Goal: Task Accomplishment & Management: Manage account settings

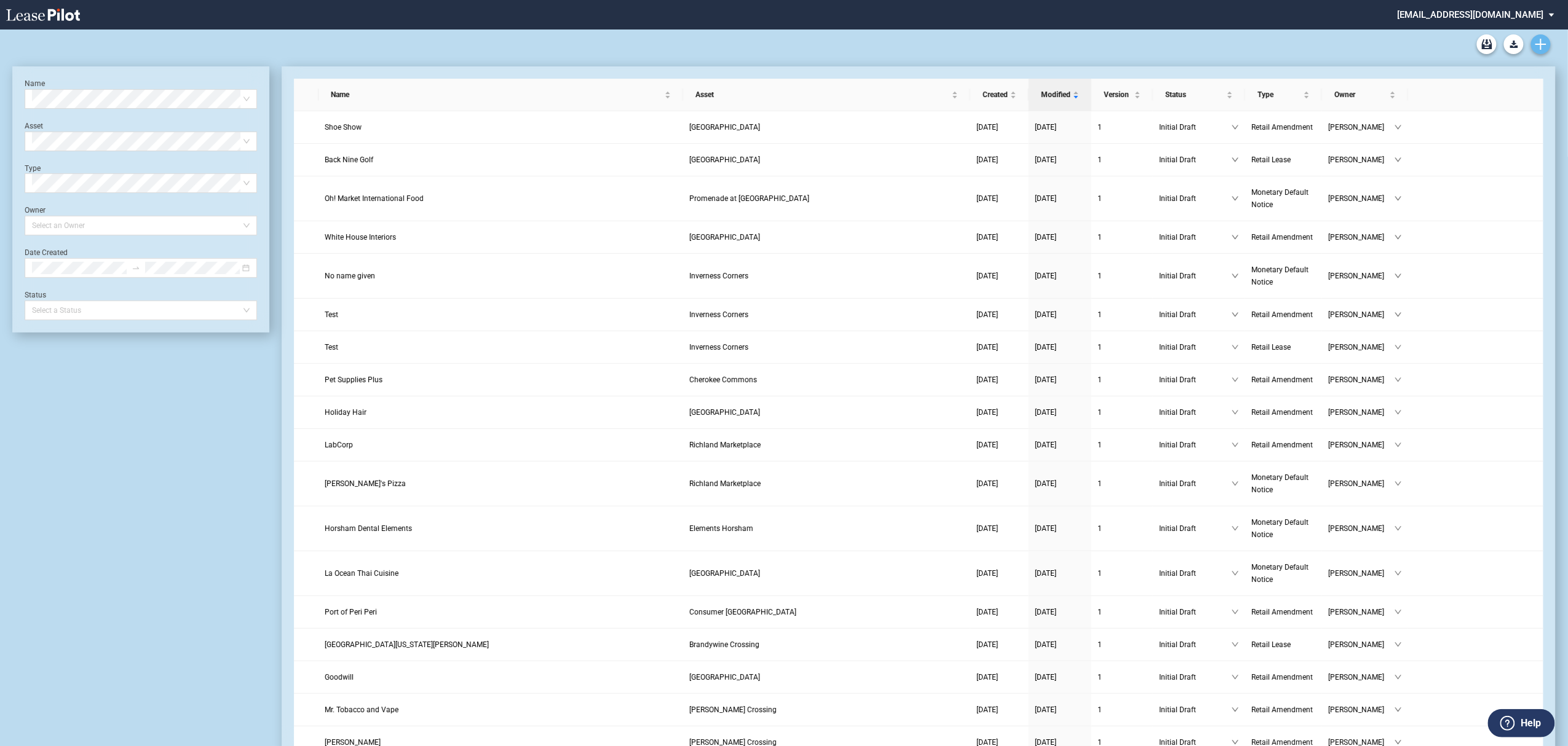
click at [1536, 48] on icon "Create new document" at bounding box center [1542, 44] width 11 height 11
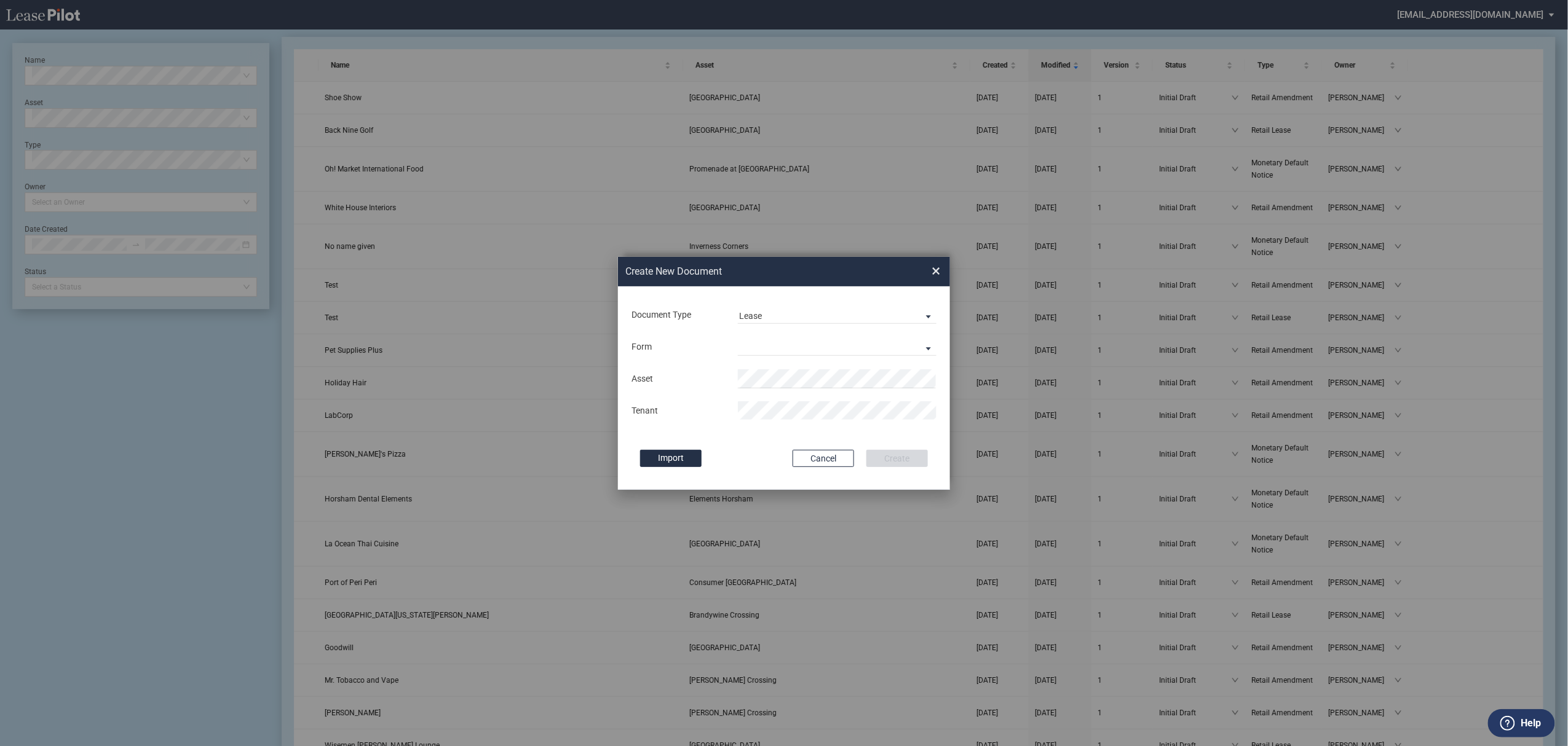
click at [768, 324] on md-input-container "Document Type Lease Lease Amendment" at bounding box center [784, 314] width 308 height 21
click at [765, 350] on md-select "Retail Lease Monetary Default Notice" at bounding box center [837, 347] width 199 height 18
click at [765, 350] on div "Retail Lease" at bounding box center [765, 347] width 53 height 13
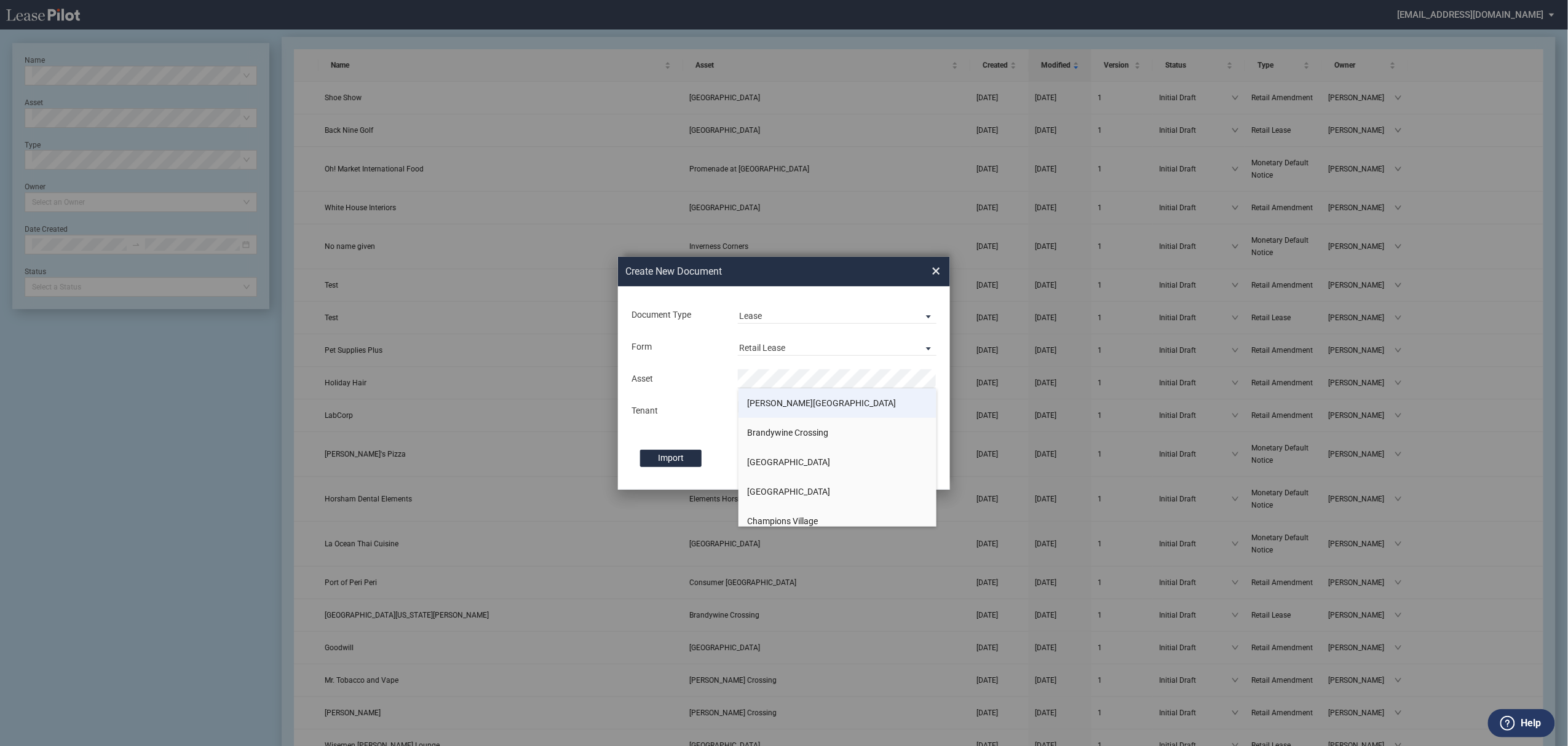
click at [790, 408] on li "[PERSON_NAME][GEOGRAPHIC_DATA]" at bounding box center [837, 403] width 199 height 30
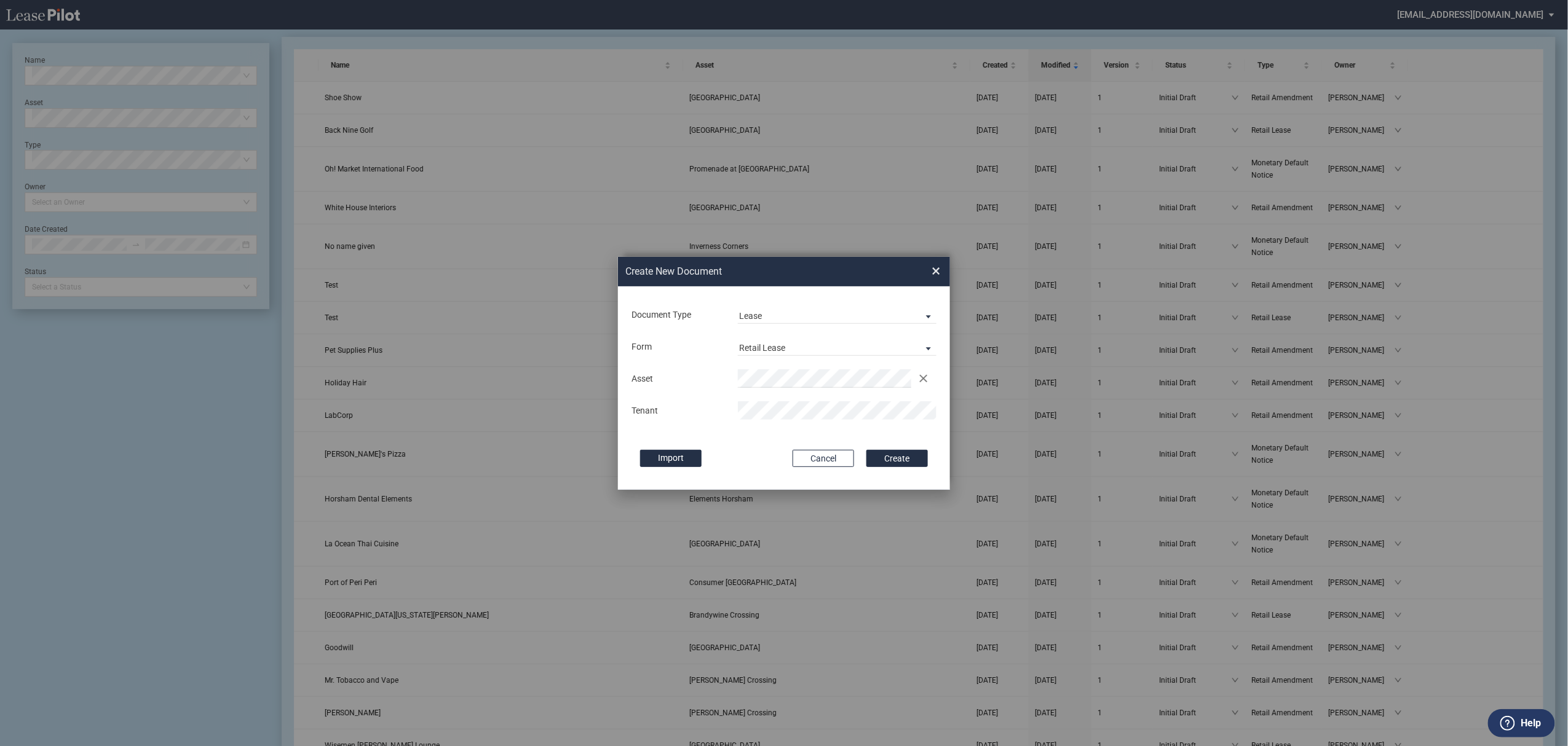
click at [866, 450] on button "Create" at bounding box center [897, 458] width 62 height 17
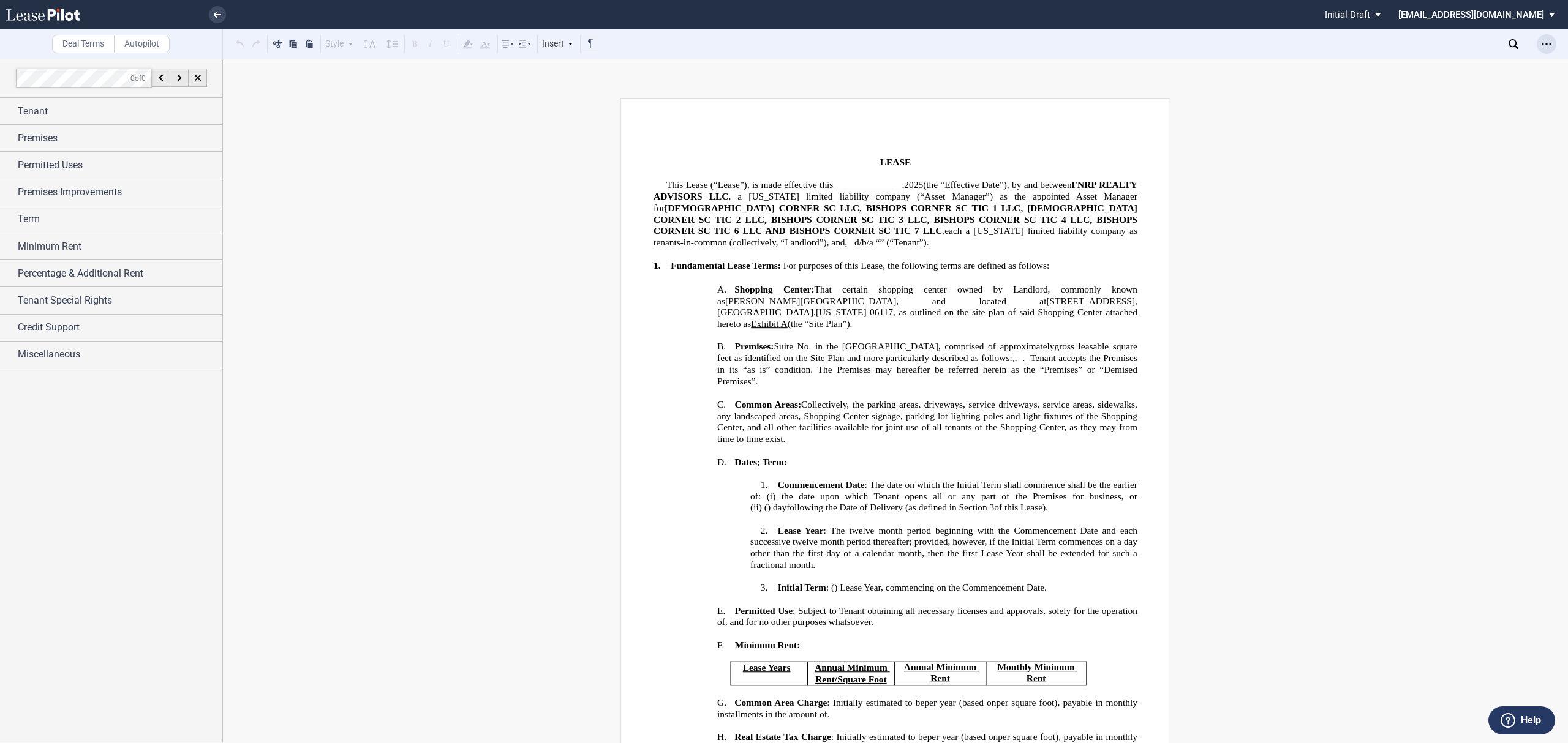
click at [1549, 47] on icon "Open Lease options menu" at bounding box center [1547, 44] width 10 height 10
click at [1434, 282] on div "Test SML" at bounding box center [1476, 280] width 149 height 11
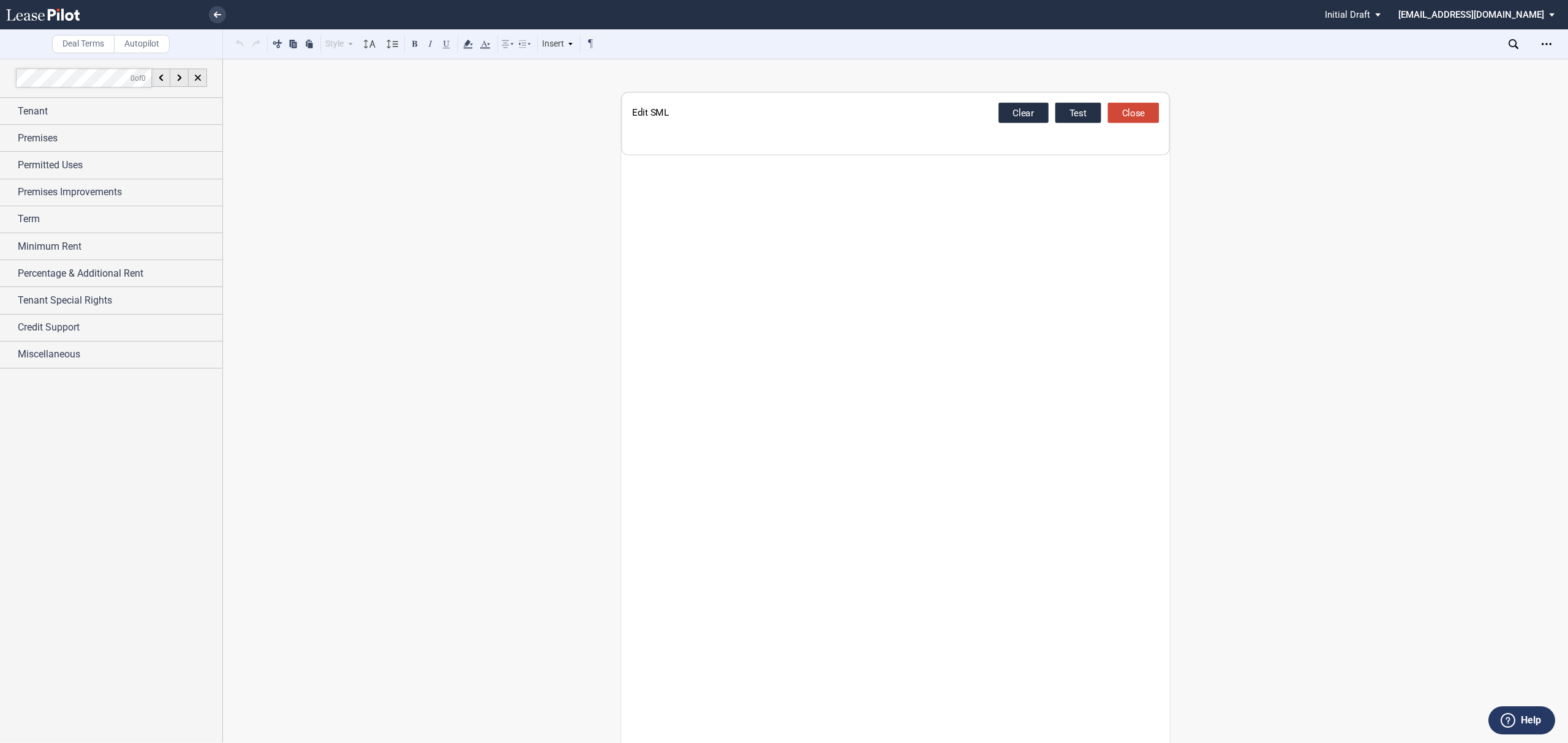
click at [1120, 126] on div "Edit SML Close Test Clear" at bounding box center [895, 123] width 548 height 63
click at [1132, 112] on button "Close" at bounding box center [1134, 113] width 51 height 20
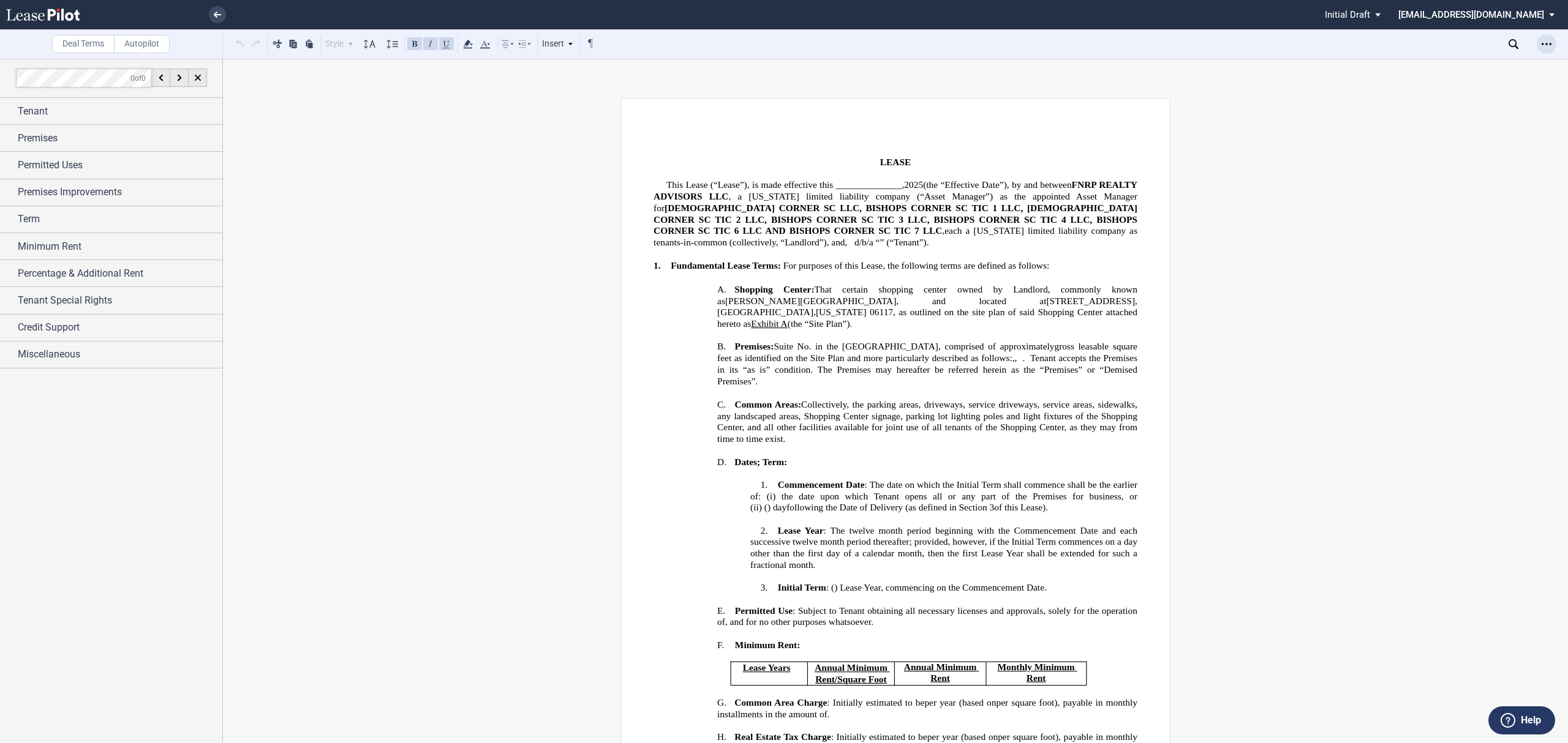
drag, startPoint x: 1559, startPoint y: 36, endPoint x: 1547, endPoint y: 39, distance: 12.4
click at [1557, 36] on div "Download Share Document Print Create a New Version Import Changes Compare Abstr…" at bounding box center [1538, 44] width 60 height 19
click at [1547, 40] on icon "Open Lease options menu" at bounding box center [1547, 44] width 10 height 10
click at [1438, 265] on div "SML Changes View" at bounding box center [1476, 264] width 149 height 11
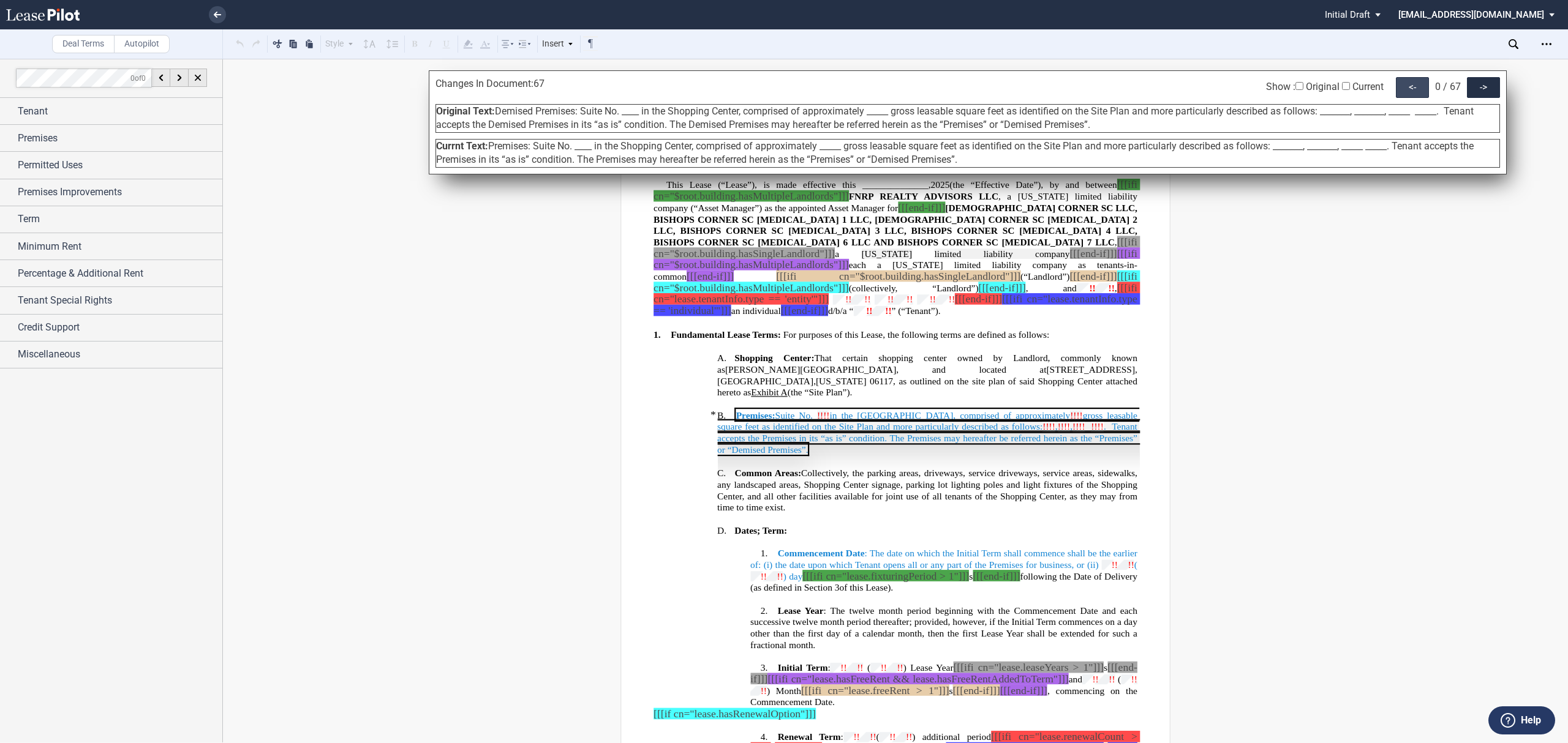
click at [1421, 81] on div "<-" at bounding box center [1412, 87] width 33 height 21
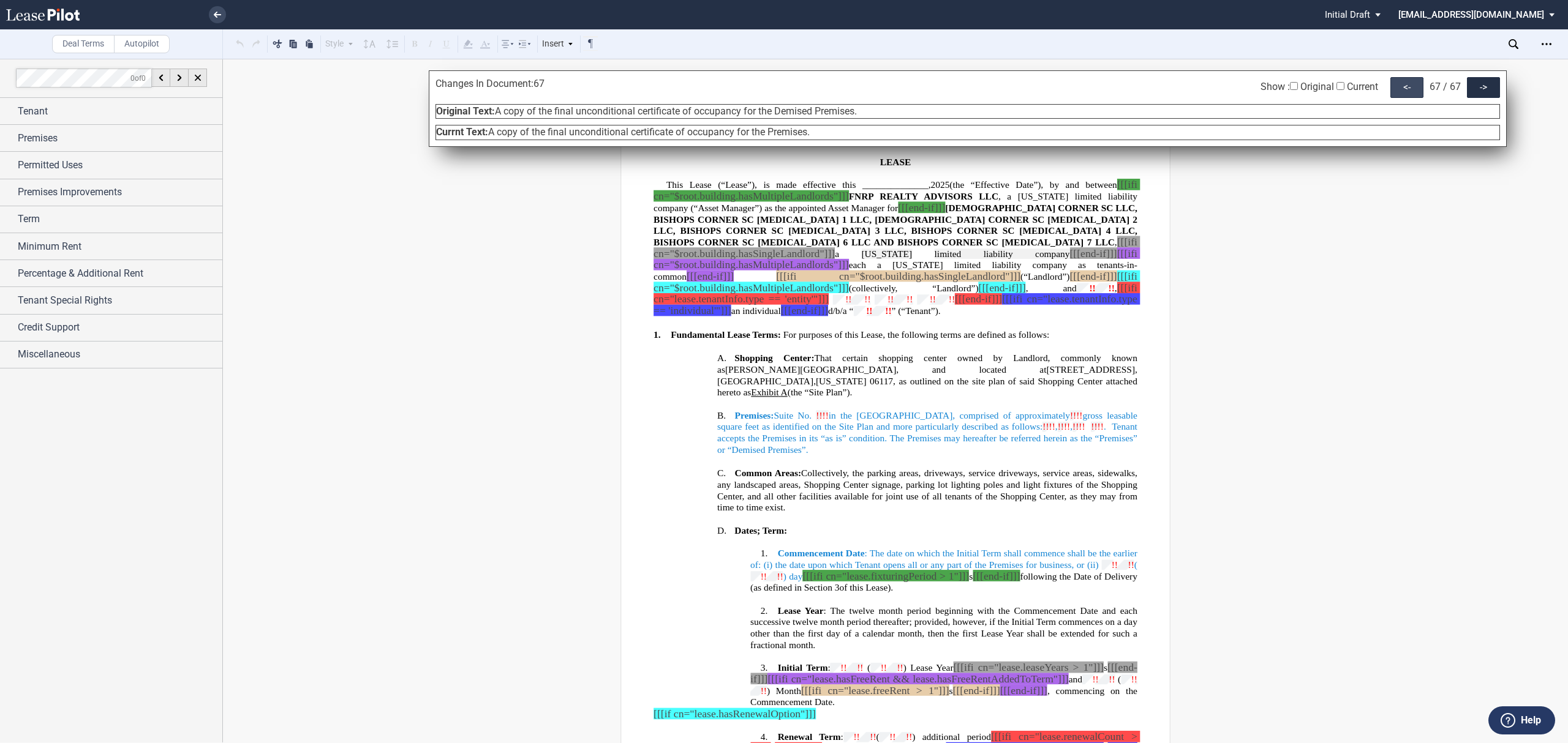
scroll to position [23668, 0]
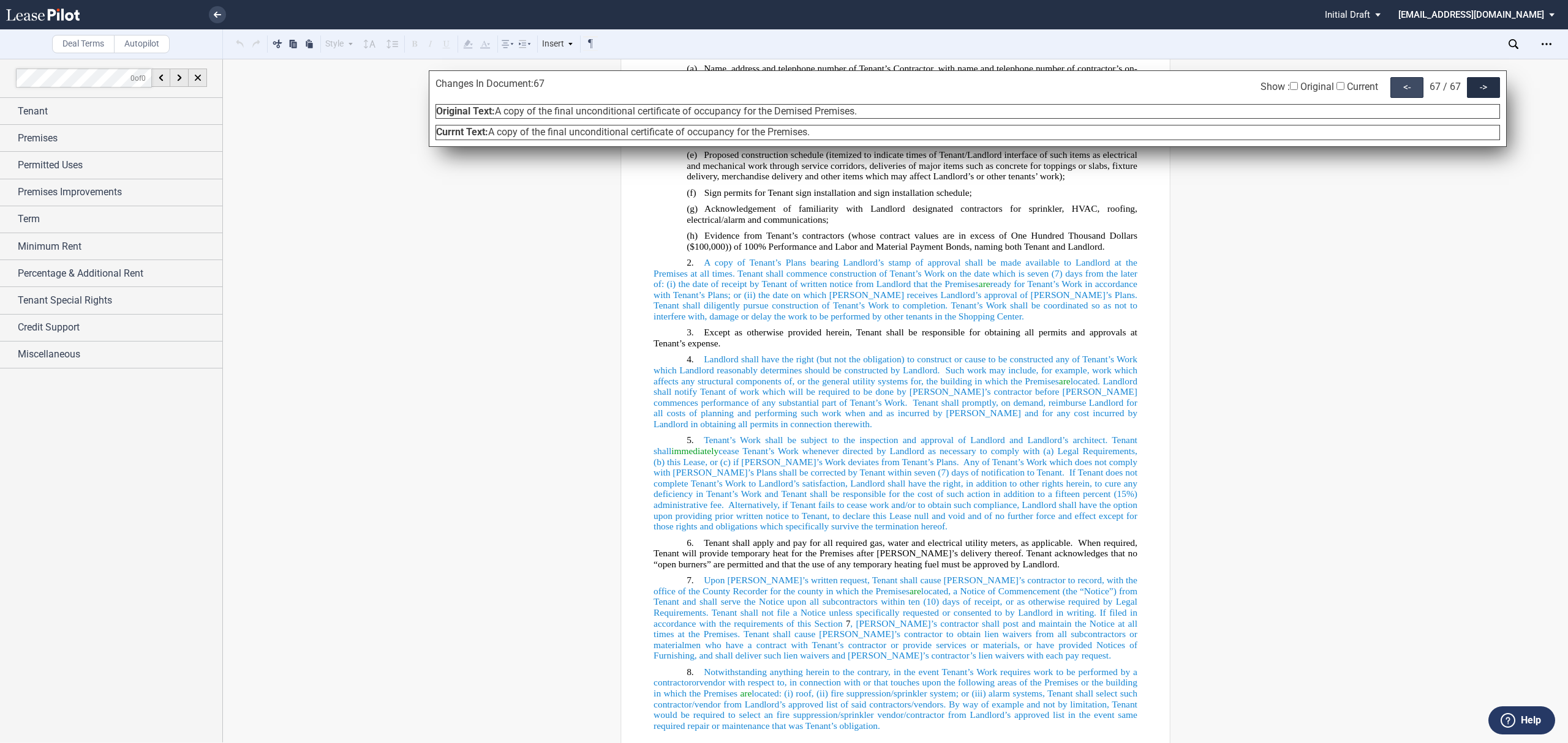
click at [1421, 81] on div "<-" at bounding box center [1407, 87] width 33 height 21
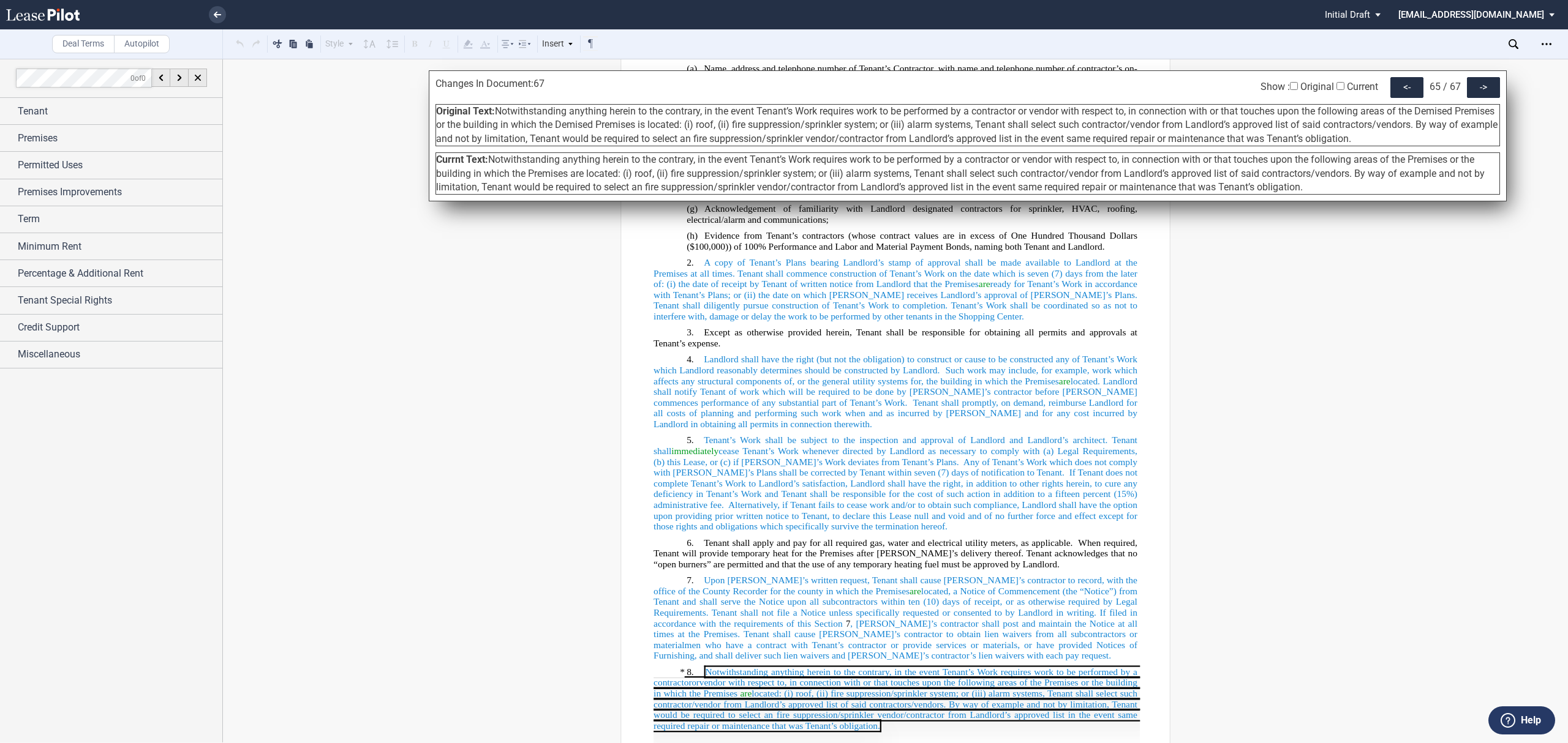
click at [1511, 48] on icon at bounding box center [1513, 44] width 10 height 10
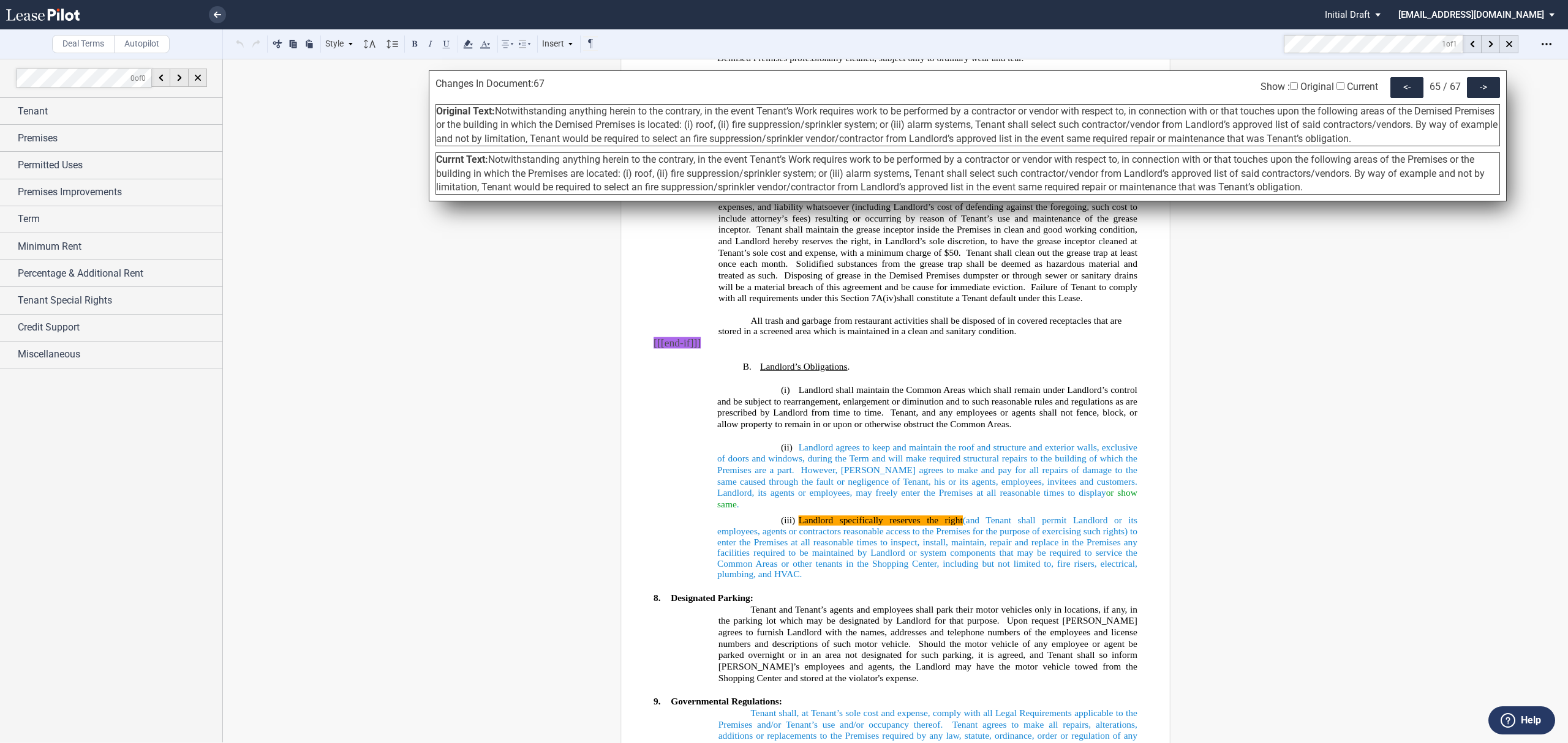
scroll to position [0, 0]
drag, startPoint x: 803, startPoint y: 381, endPoint x: 719, endPoint y: 368, distance: 85.0
click at [792, 361] on p "﻿" at bounding box center [895, 355] width 484 height 11
drag, startPoint x: 794, startPoint y: 405, endPoint x: 1104, endPoint y: 410, distance: 310.0
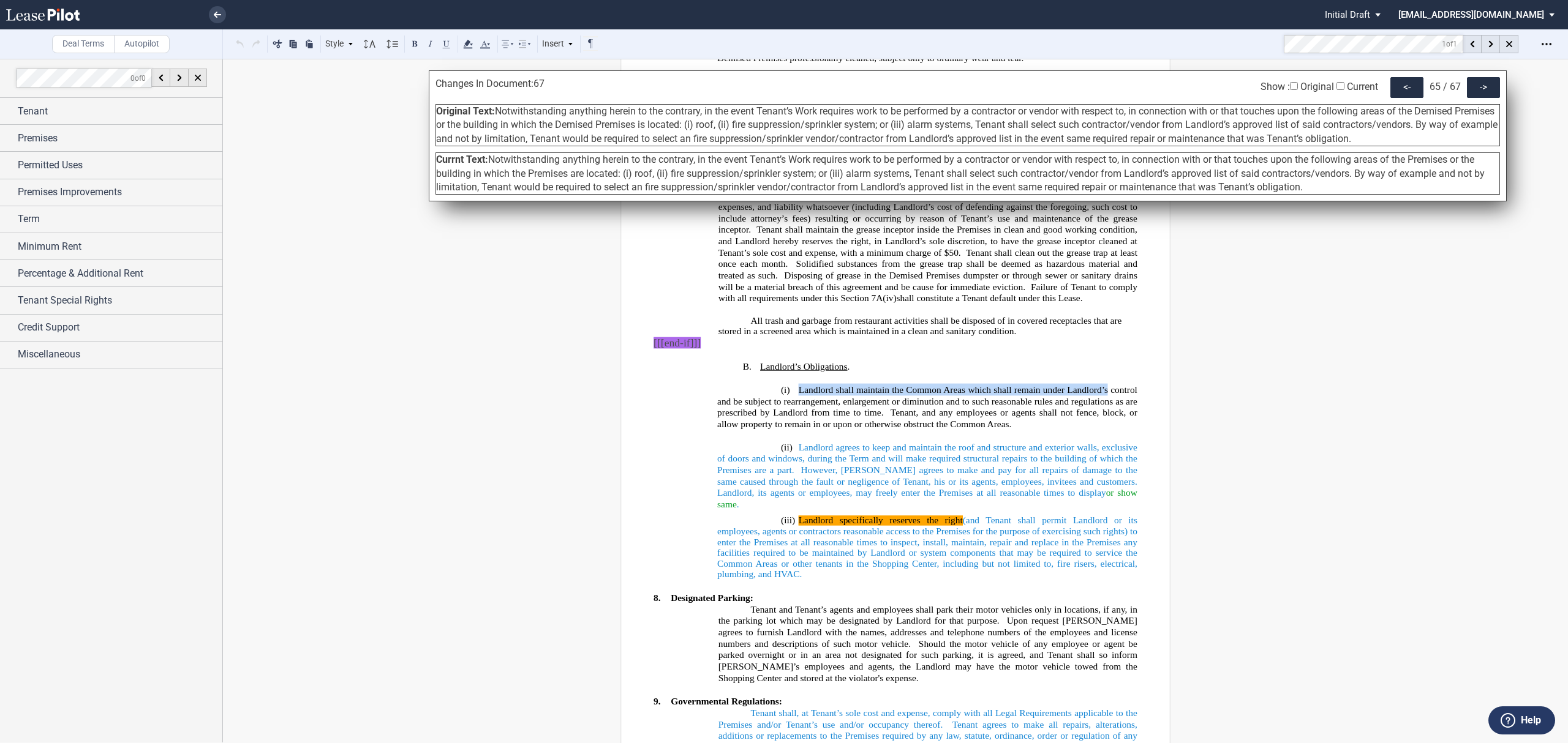
click at [1104, 410] on p "(i) Landlord shall maintain the Common Areas which shall remain under Landlord’…" at bounding box center [927, 407] width 420 height 46
copy span "Landlord shall maintain the Common Areas which shall remain under Landlord’s"
click at [1471, 93] on div "->" at bounding box center [1483, 87] width 33 height 21
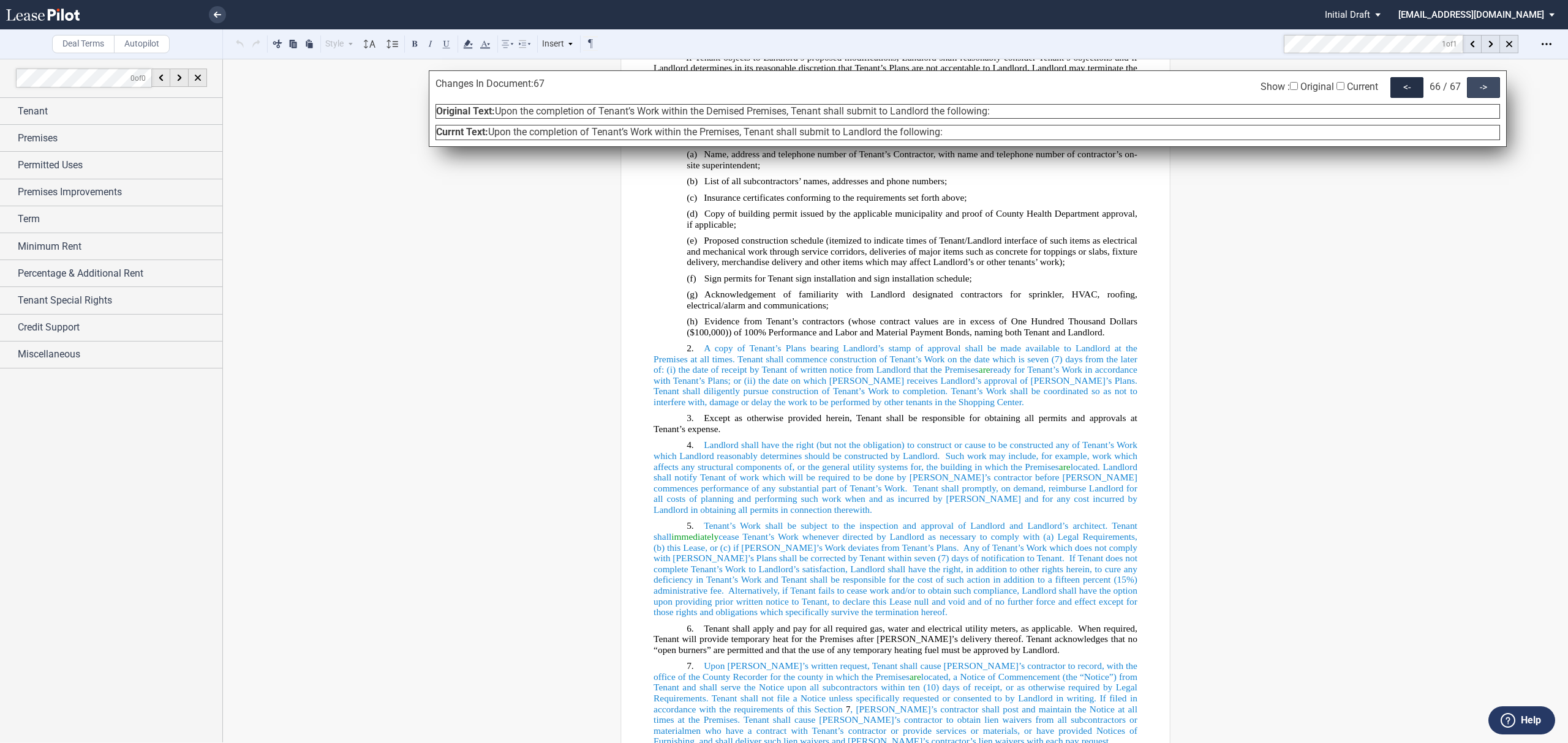
click at [1471, 93] on div "->" at bounding box center [1483, 87] width 33 height 21
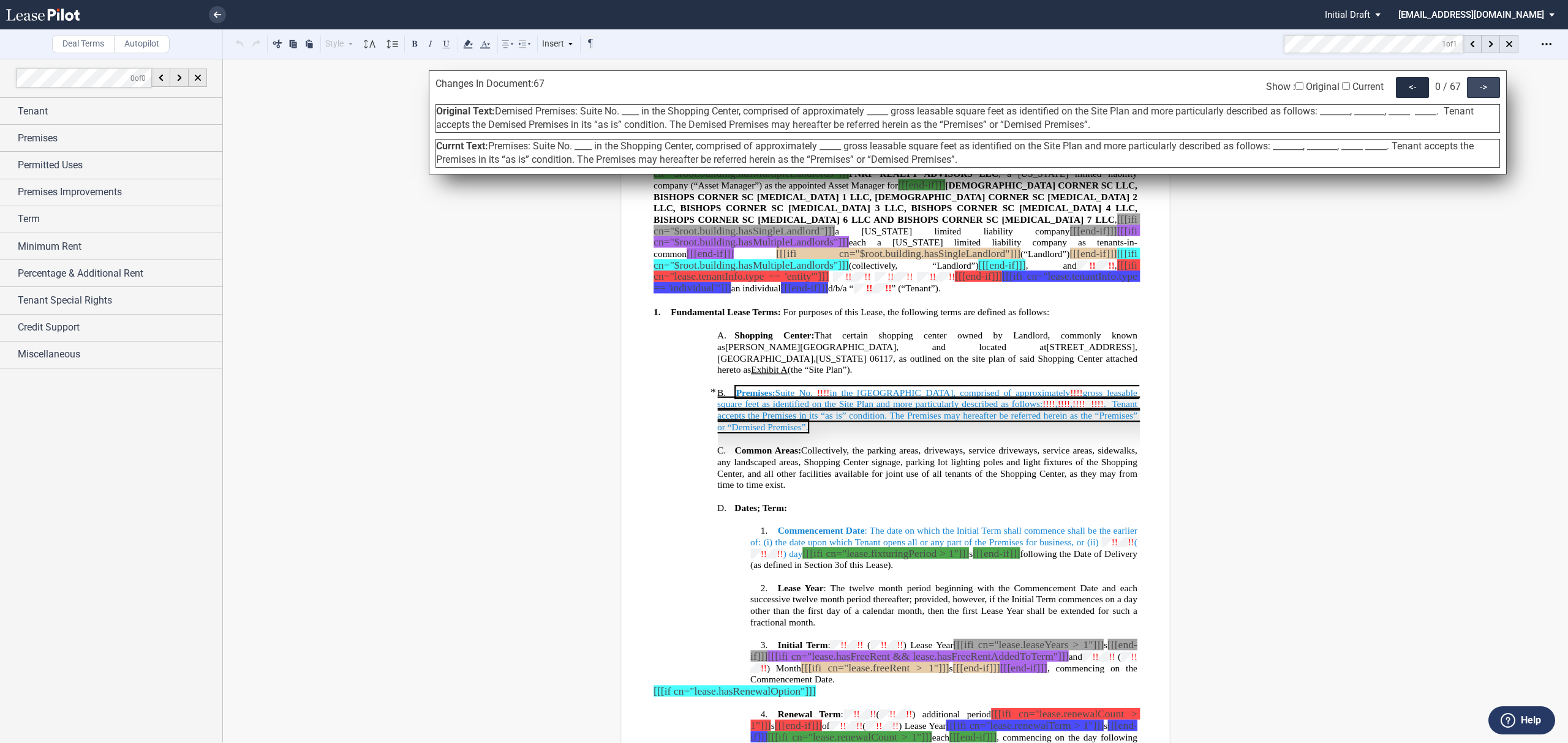
click at [1471, 93] on div "->" at bounding box center [1483, 87] width 33 height 21
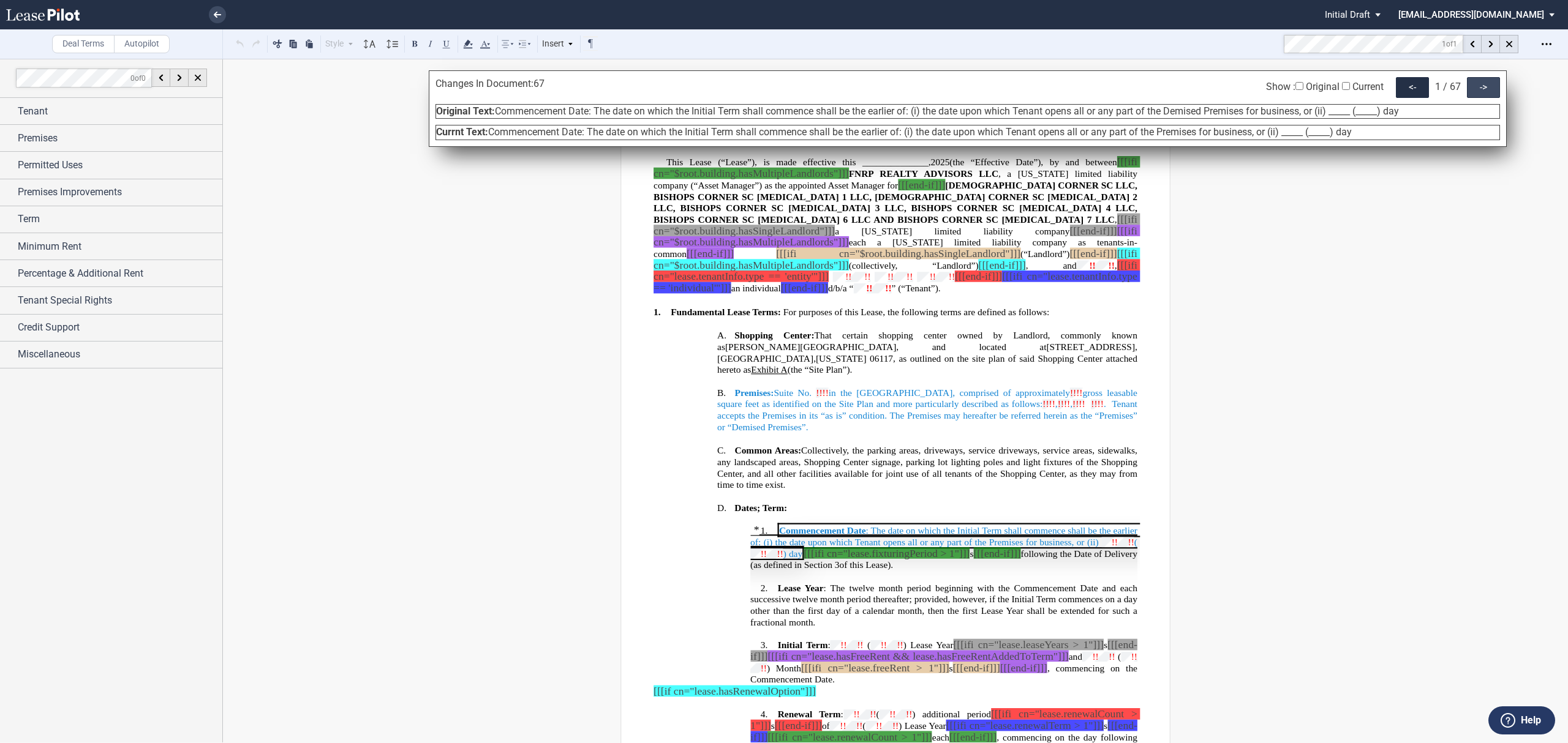
click at [1471, 93] on div "->" at bounding box center [1483, 87] width 33 height 21
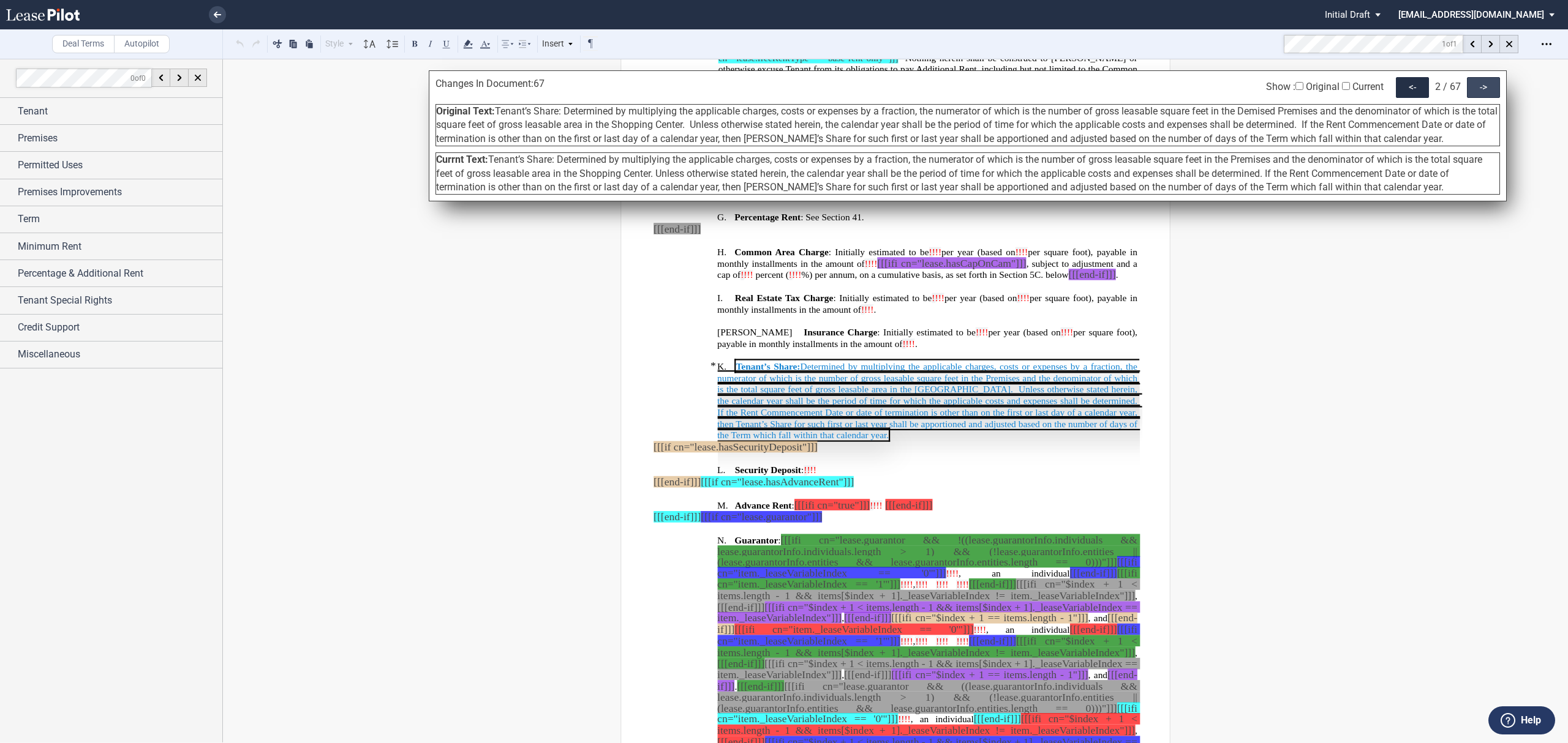
click at [1471, 93] on div "->" at bounding box center [1483, 87] width 33 height 21
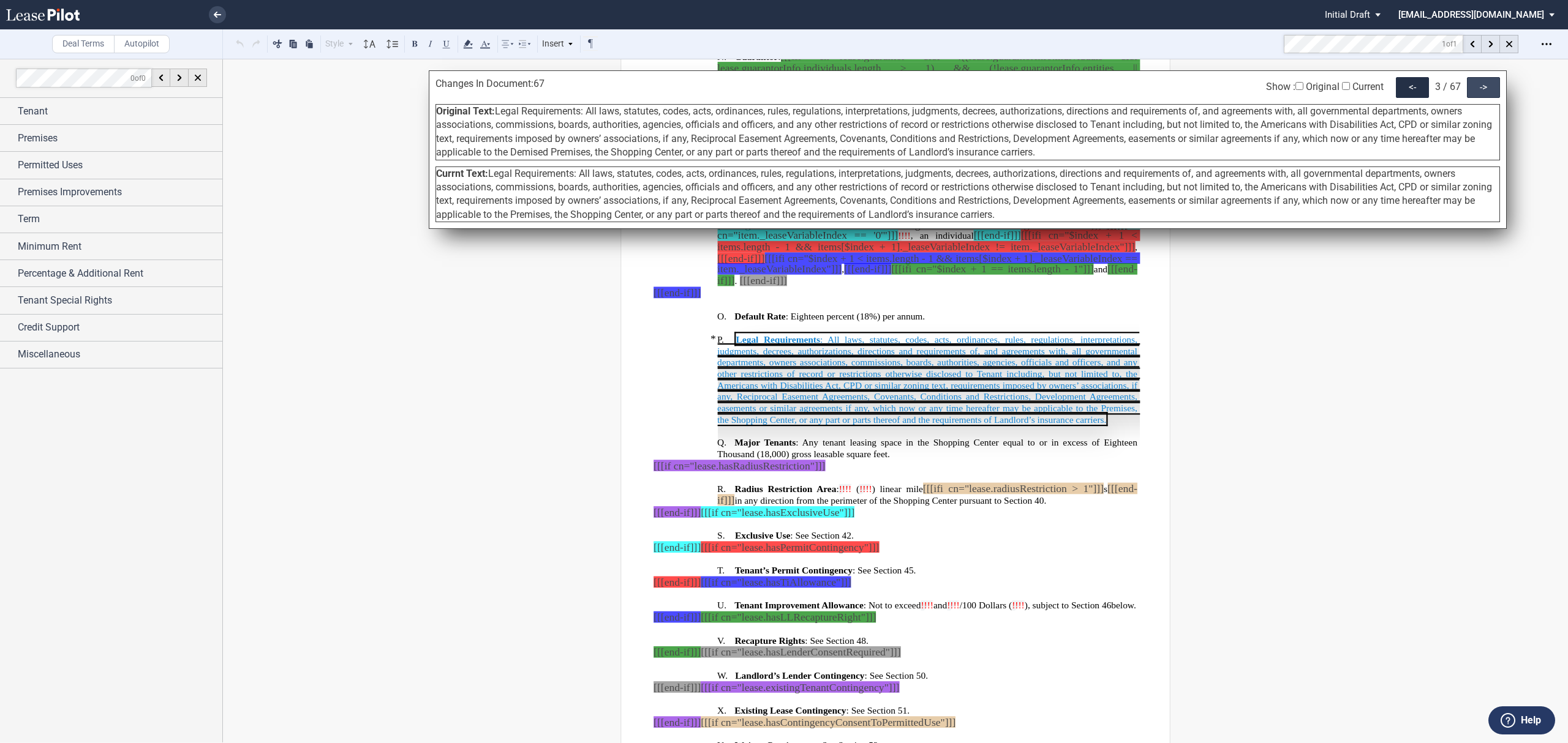
click at [1471, 93] on div "->" at bounding box center [1483, 87] width 33 height 21
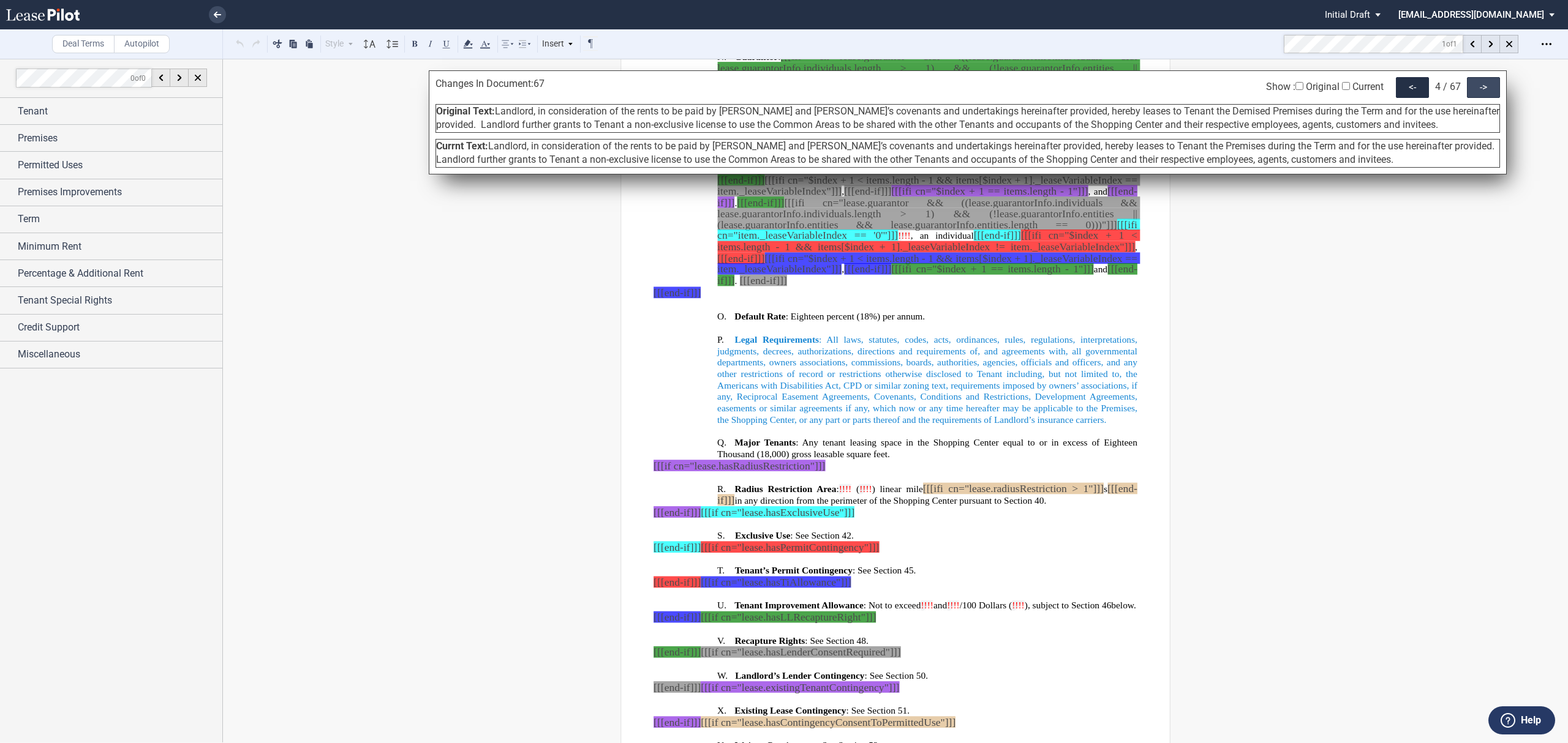
scroll to position [1962, 0]
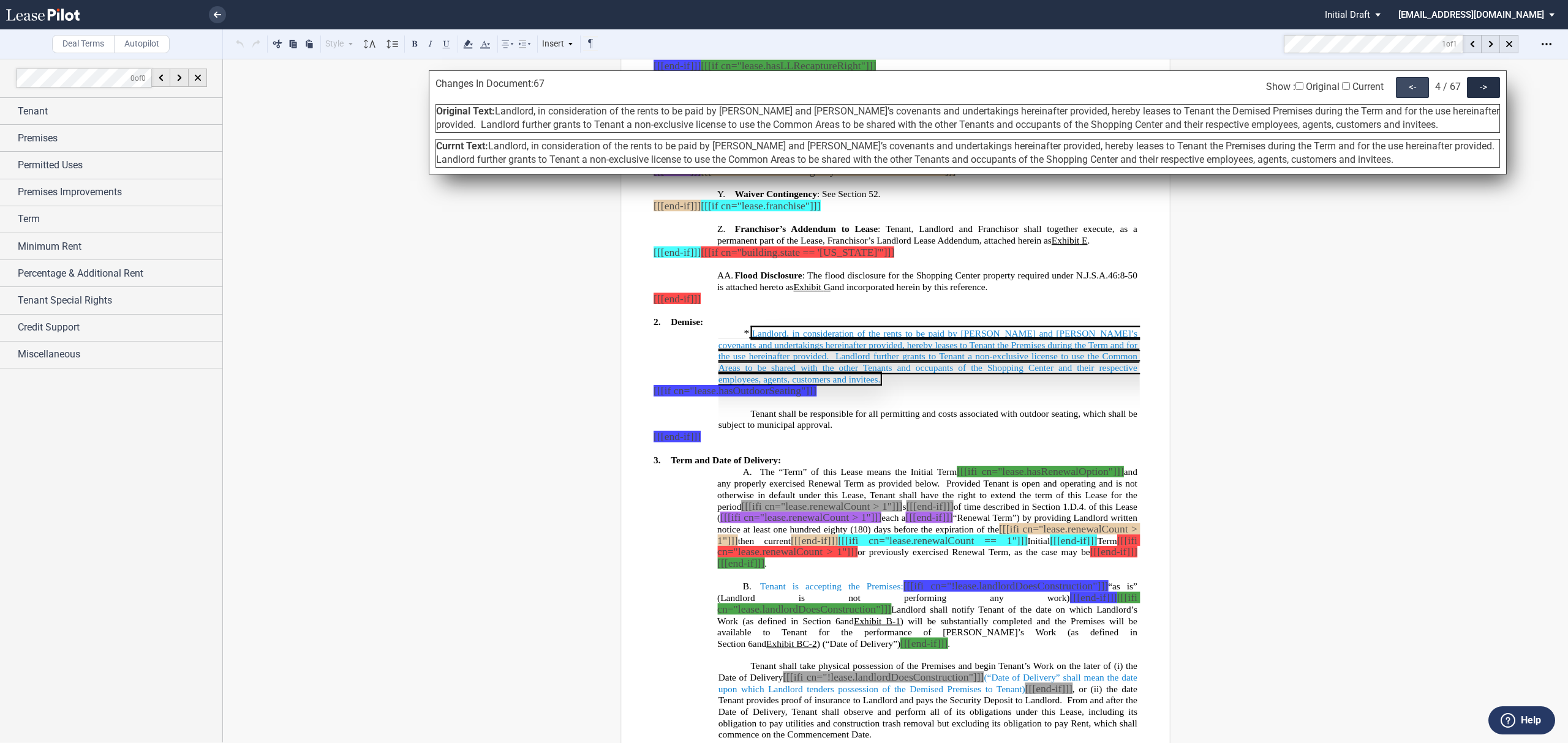
click at [1409, 87] on div "<-" at bounding box center [1412, 87] width 33 height 21
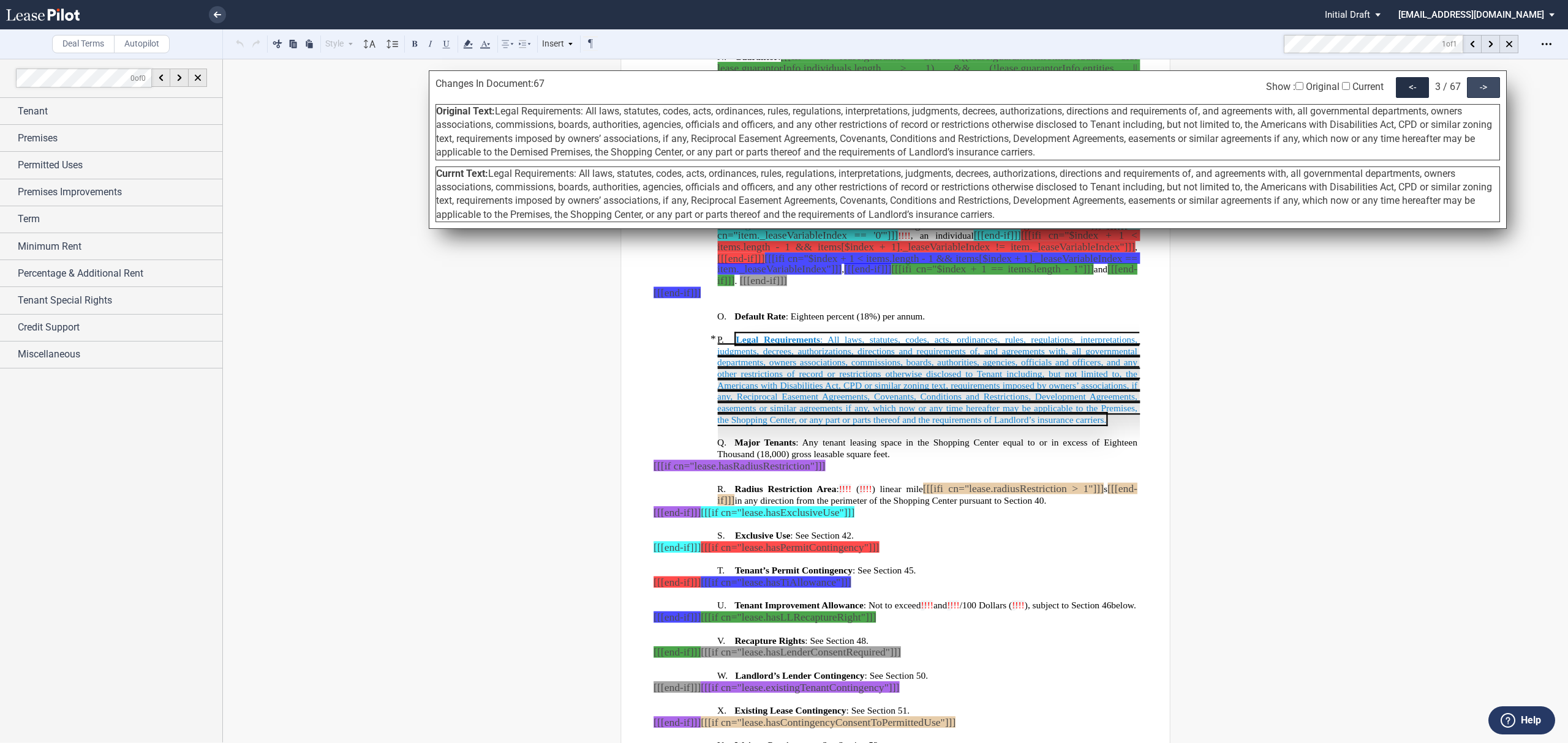
click at [1483, 93] on div "->" at bounding box center [1483, 87] width 33 height 21
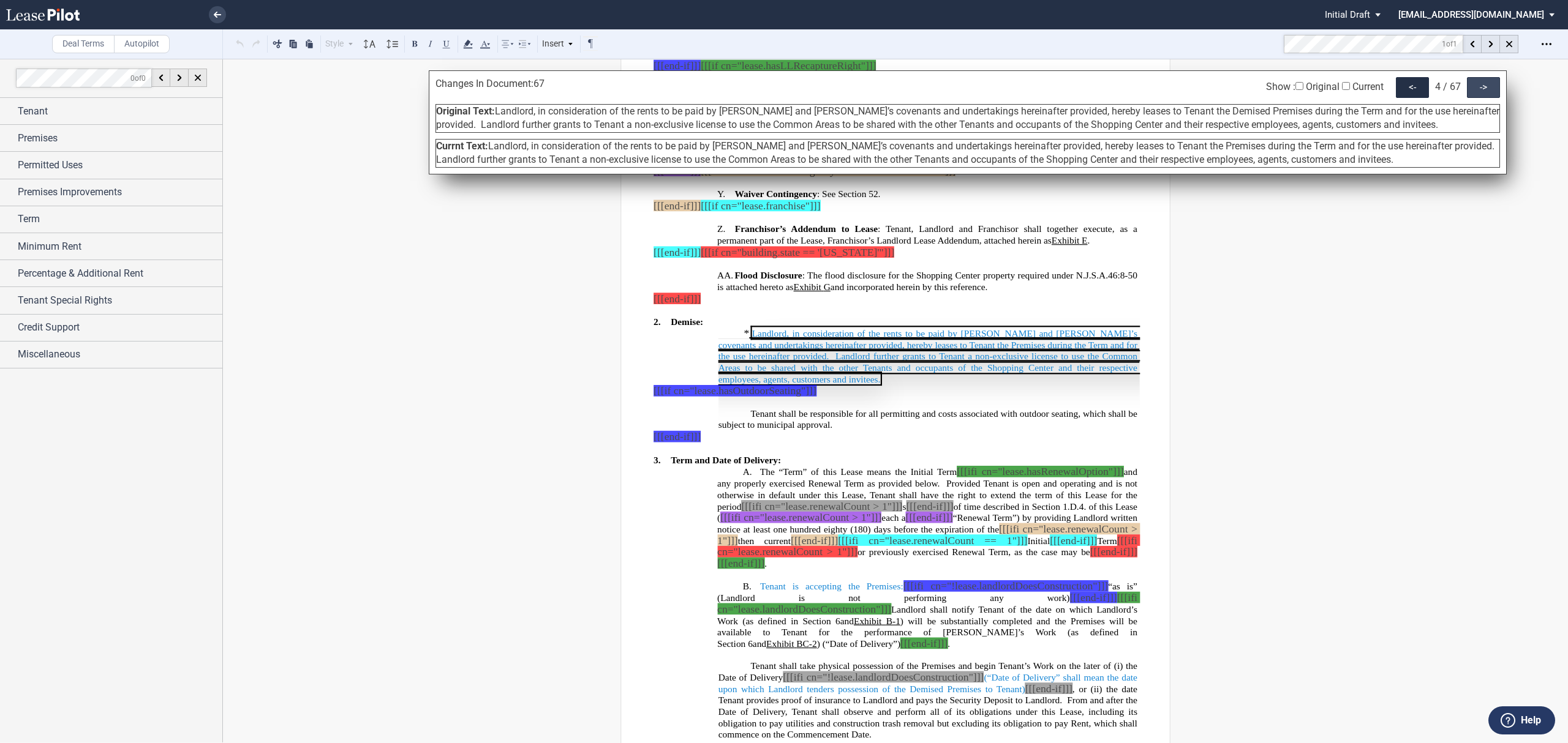
click at [1483, 93] on div "->" at bounding box center [1483, 87] width 33 height 21
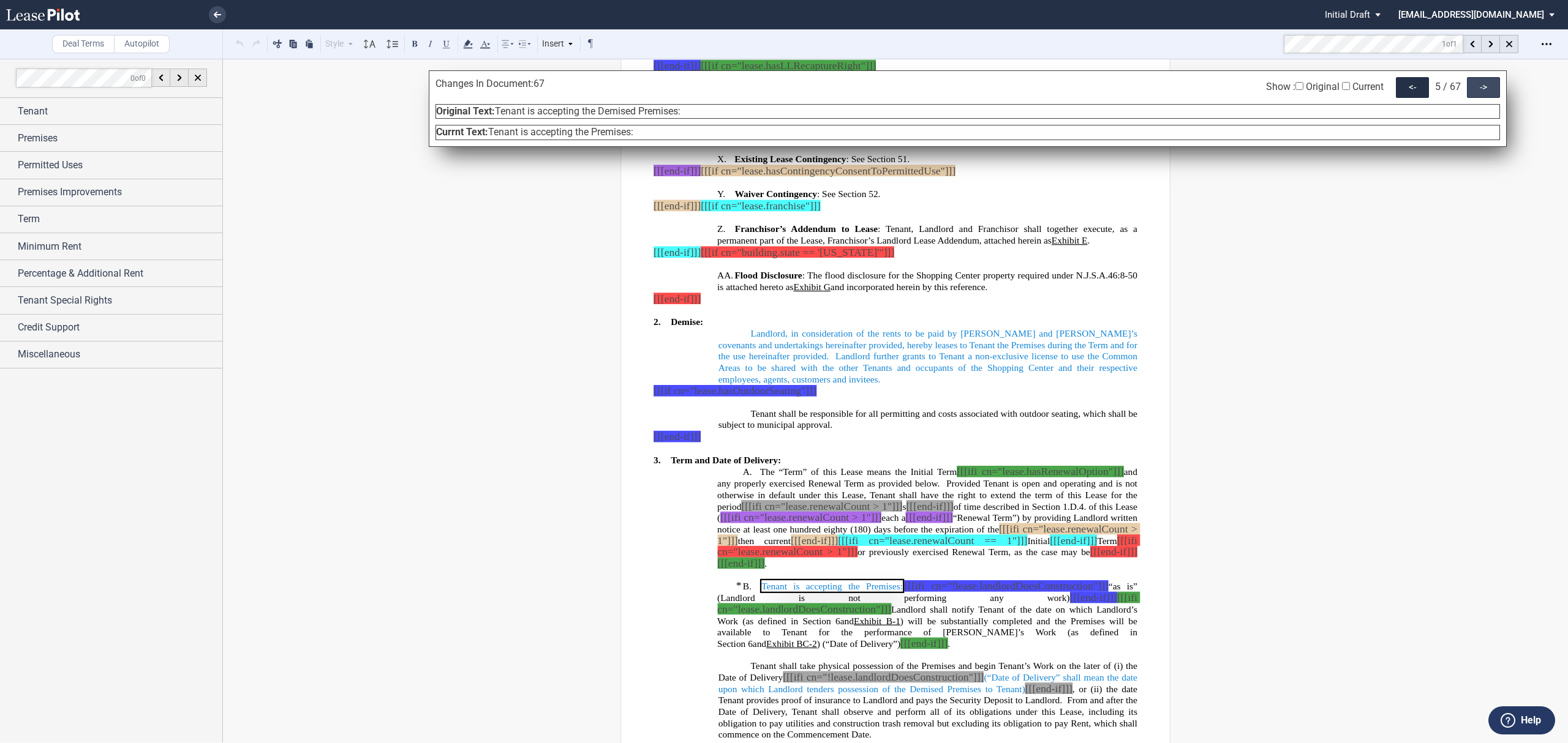
click at [1484, 91] on div "->" at bounding box center [1483, 87] width 33 height 21
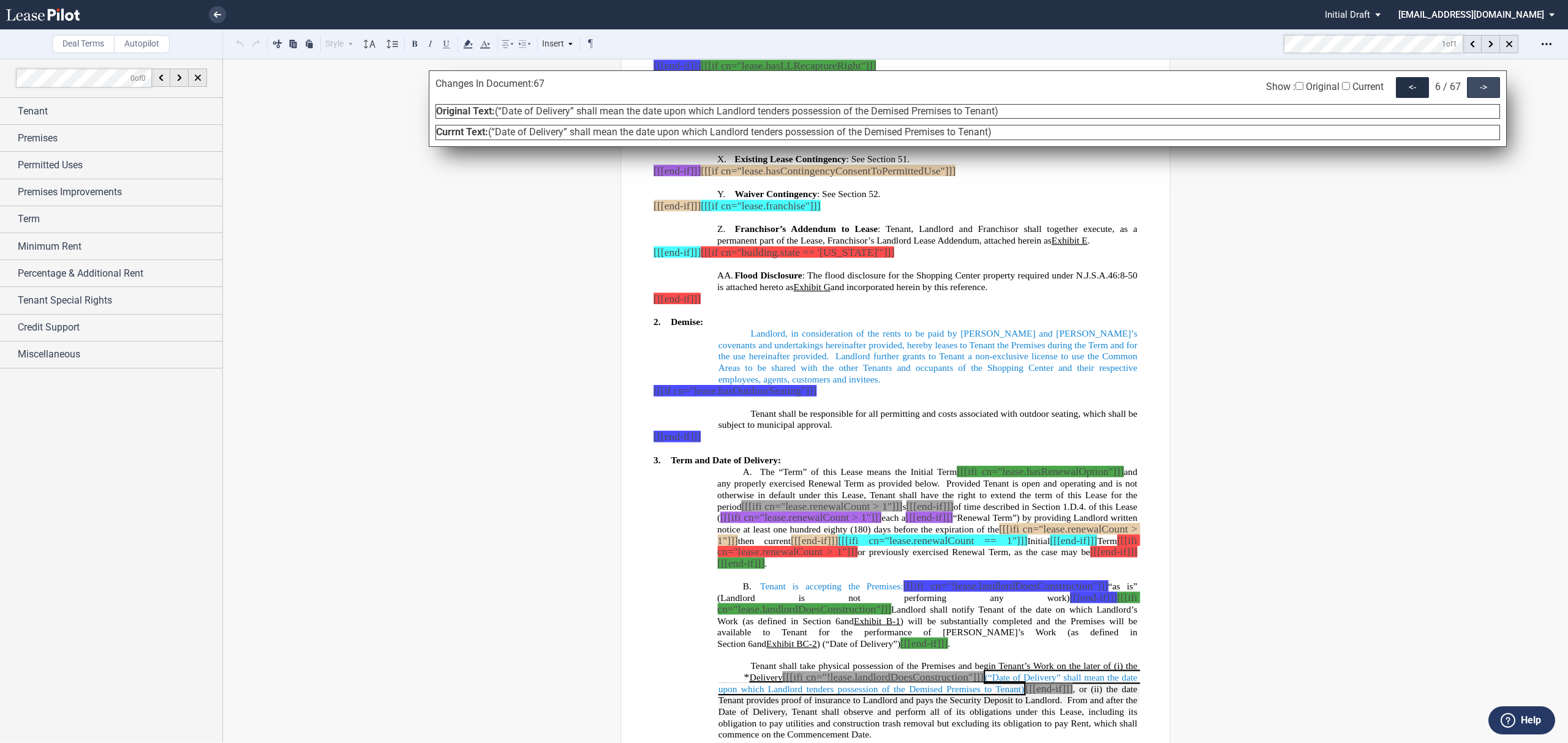
click at [1485, 91] on div "->" at bounding box center [1483, 87] width 33 height 21
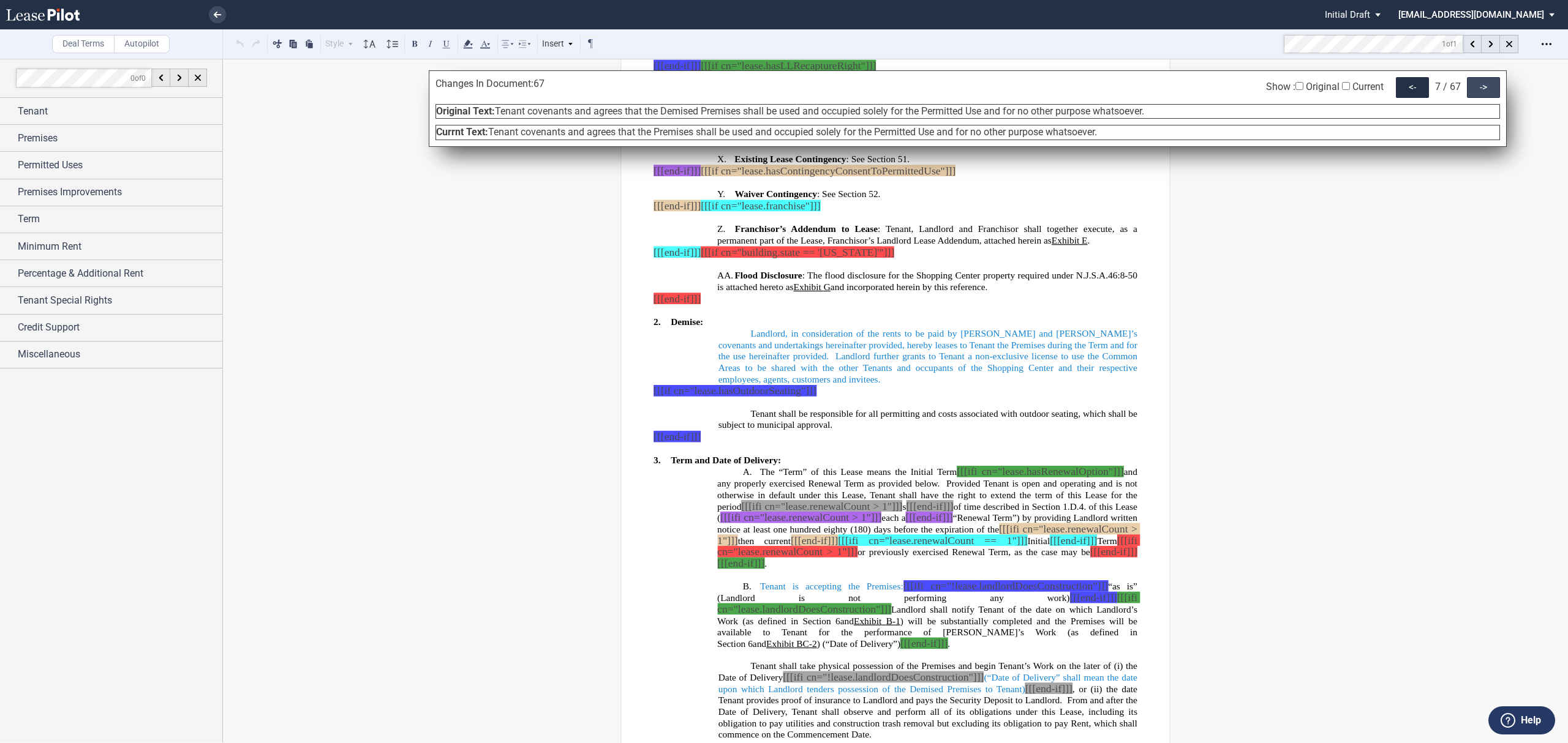
scroll to position [2378, 0]
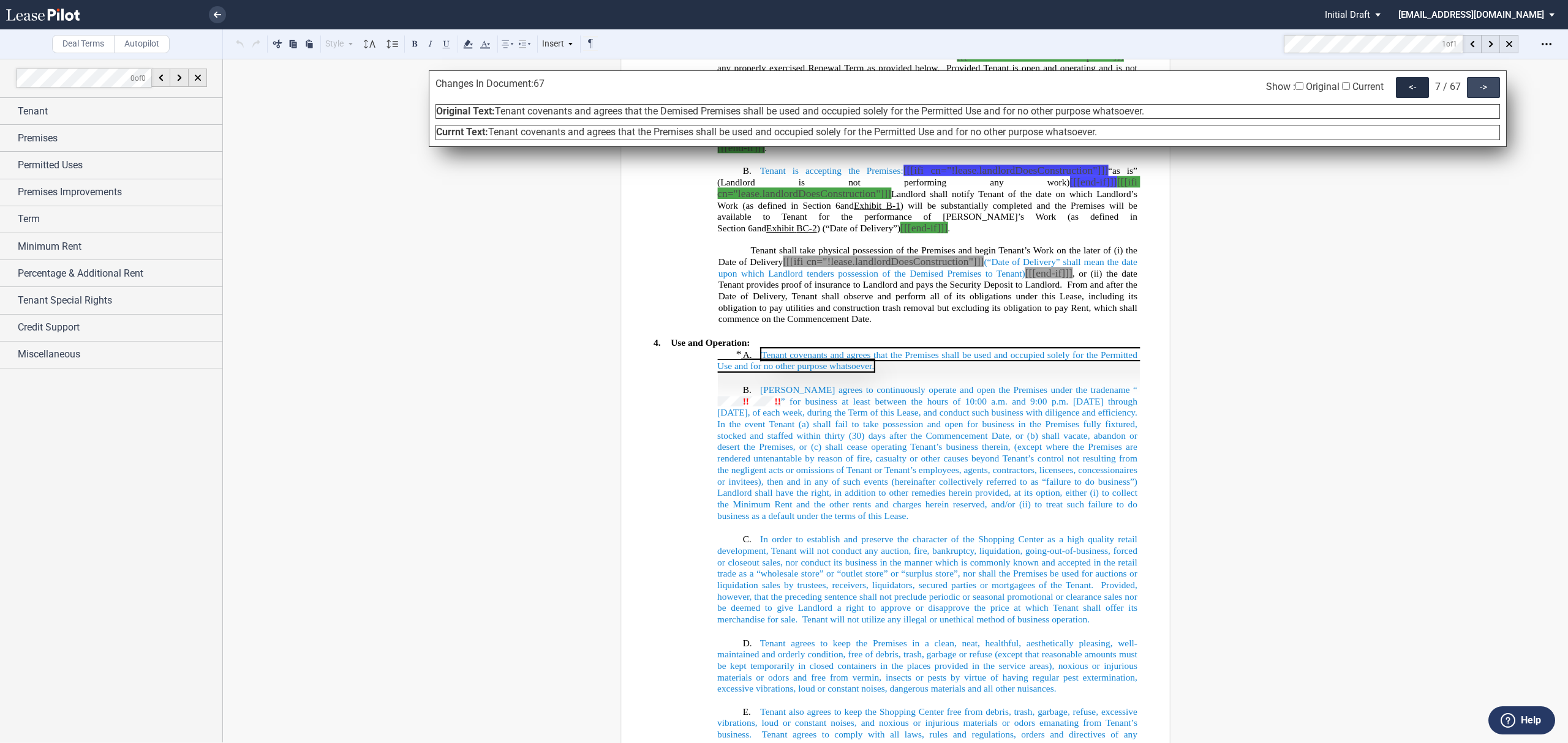
click at [1485, 91] on div "->" at bounding box center [1483, 87] width 33 height 21
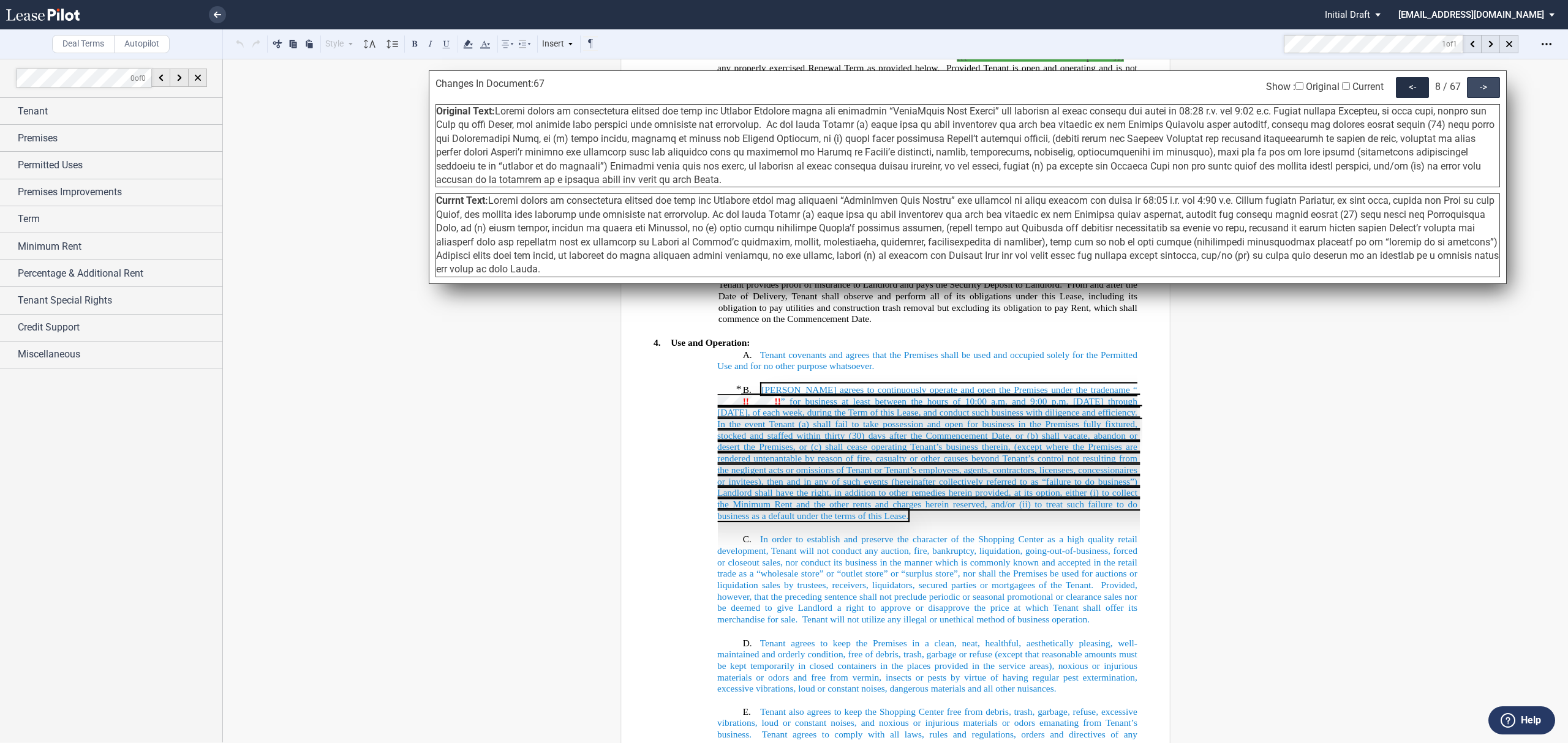
click at [1485, 91] on div "->" at bounding box center [1483, 87] width 33 height 21
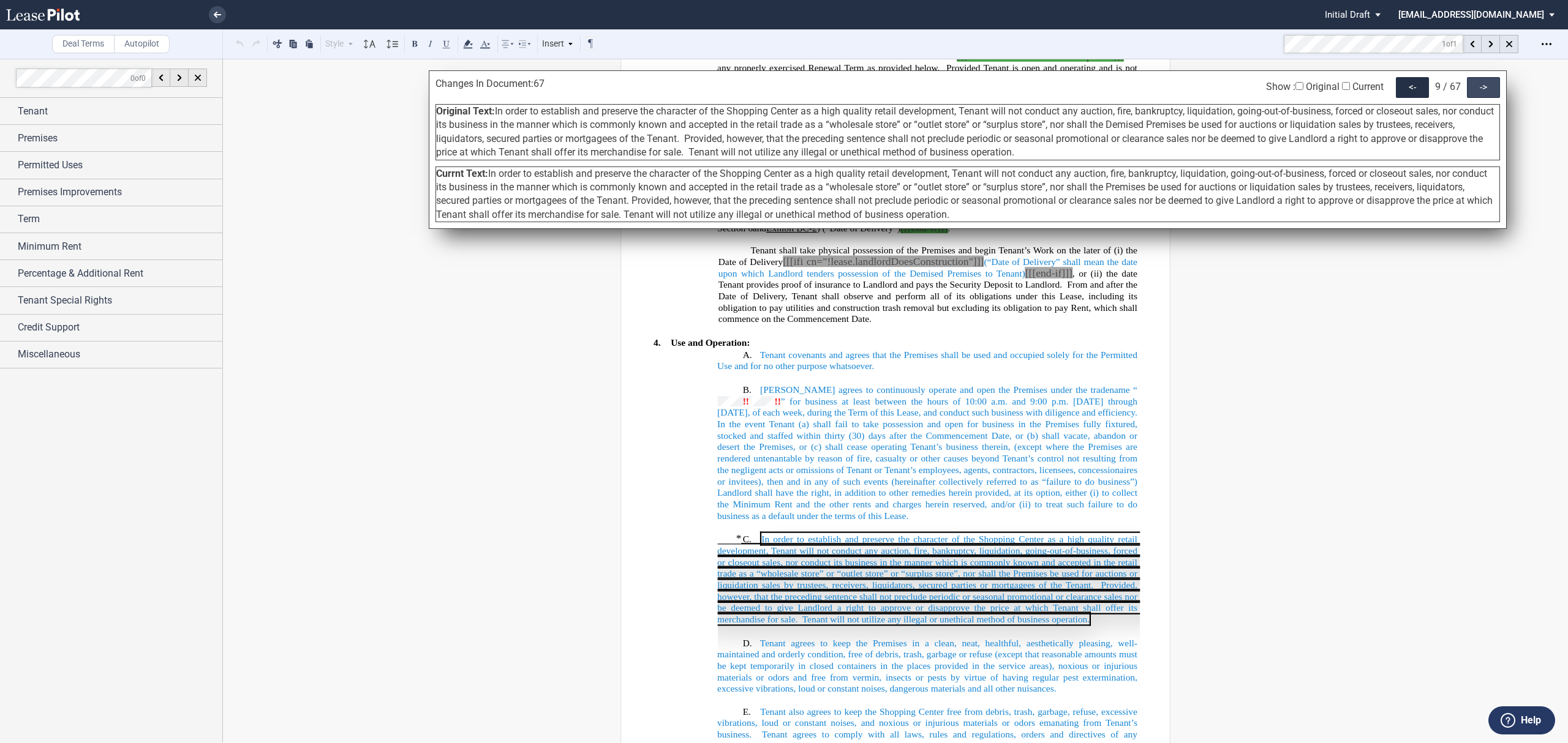
click at [1485, 91] on div "->" at bounding box center [1483, 87] width 33 height 21
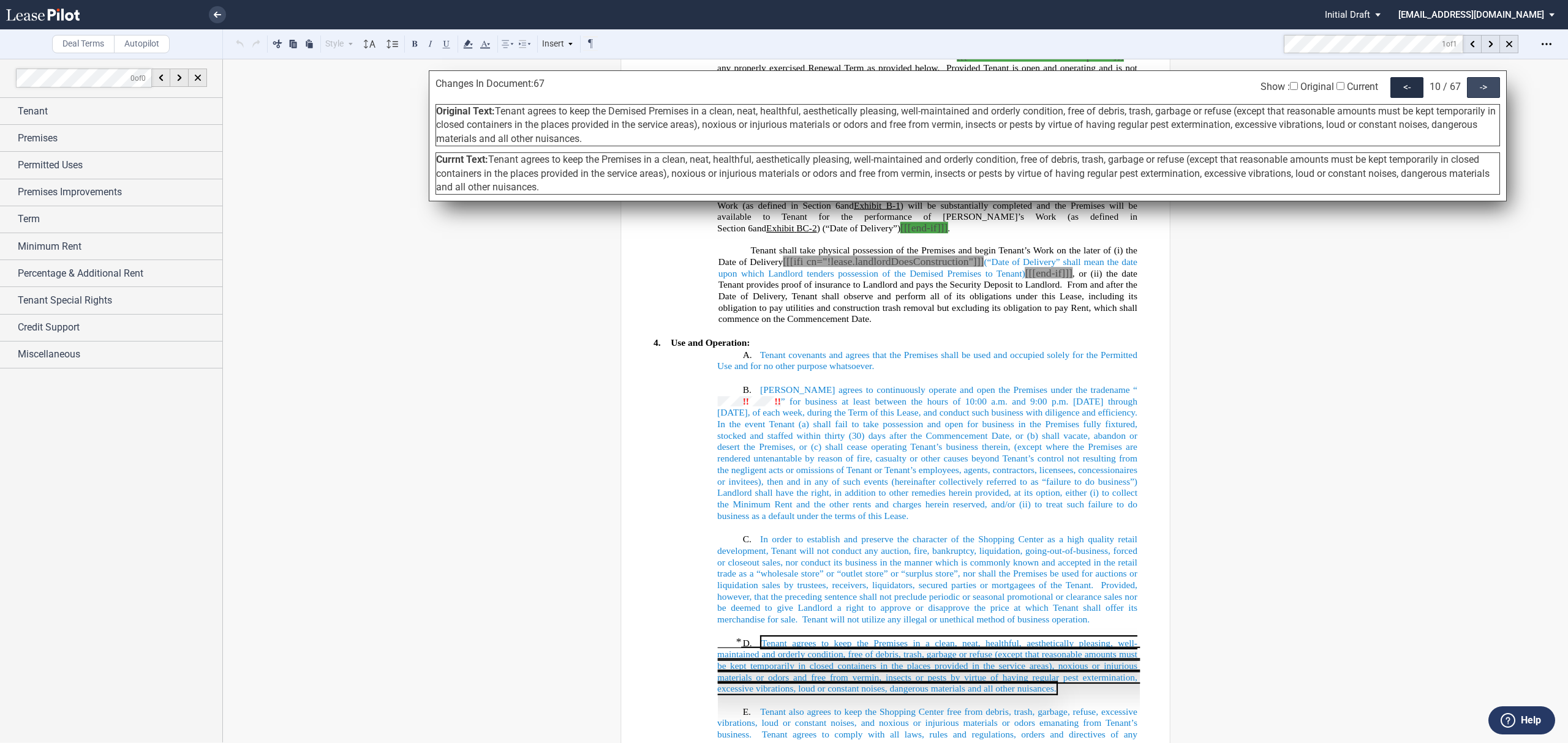
click at [1485, 91] on div "->" at bounding box center [1483, 87] width 33 height 21
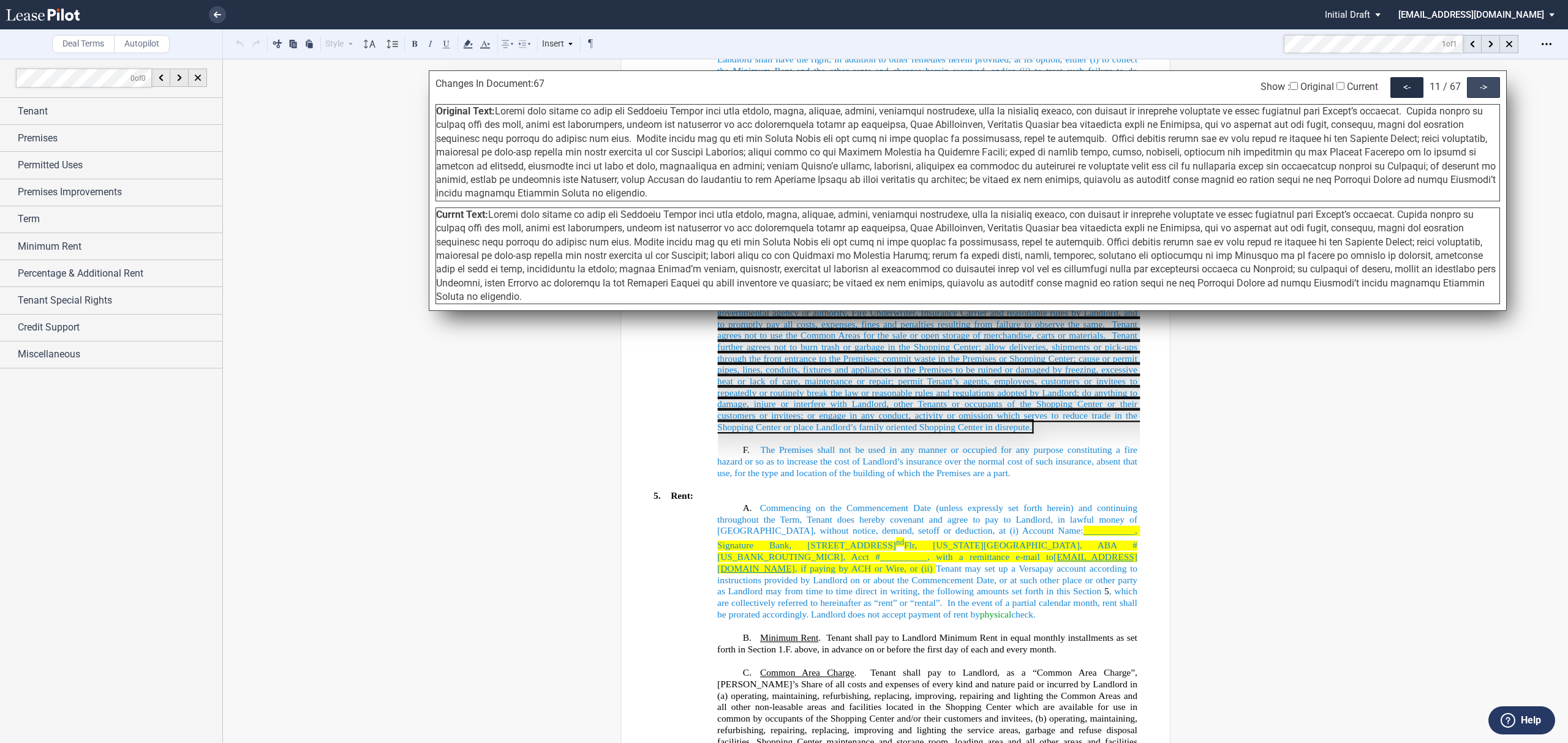
click at [1485, 91] on div "->" at bounding box center [1483, 87] width 33 height 21
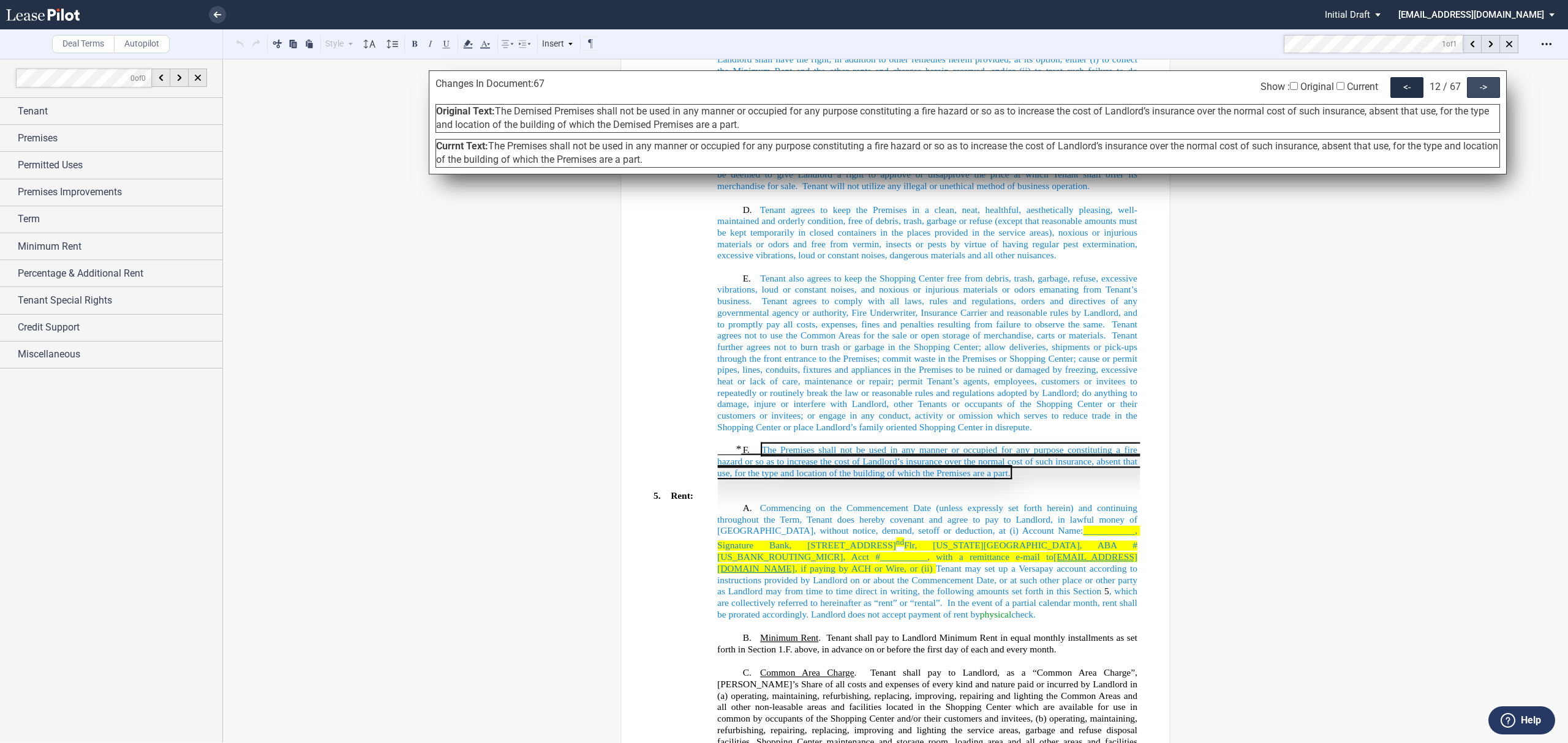
click at [1485, 91] on div "->" at bounding box center [1483, 87] width 33 height 21
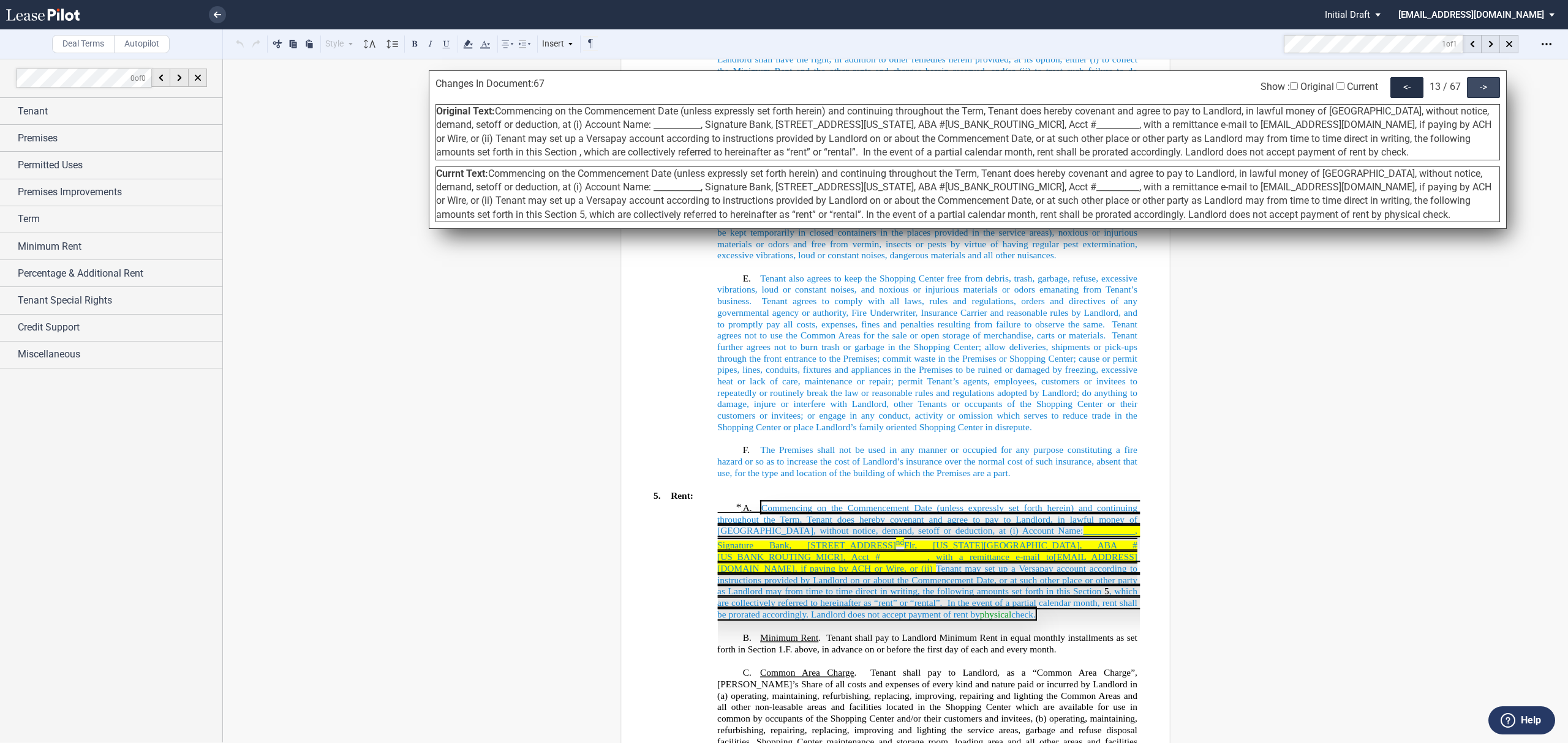
click at [1485, 91] on div "->" at bounding box center [1483, 87] width 33 height 21
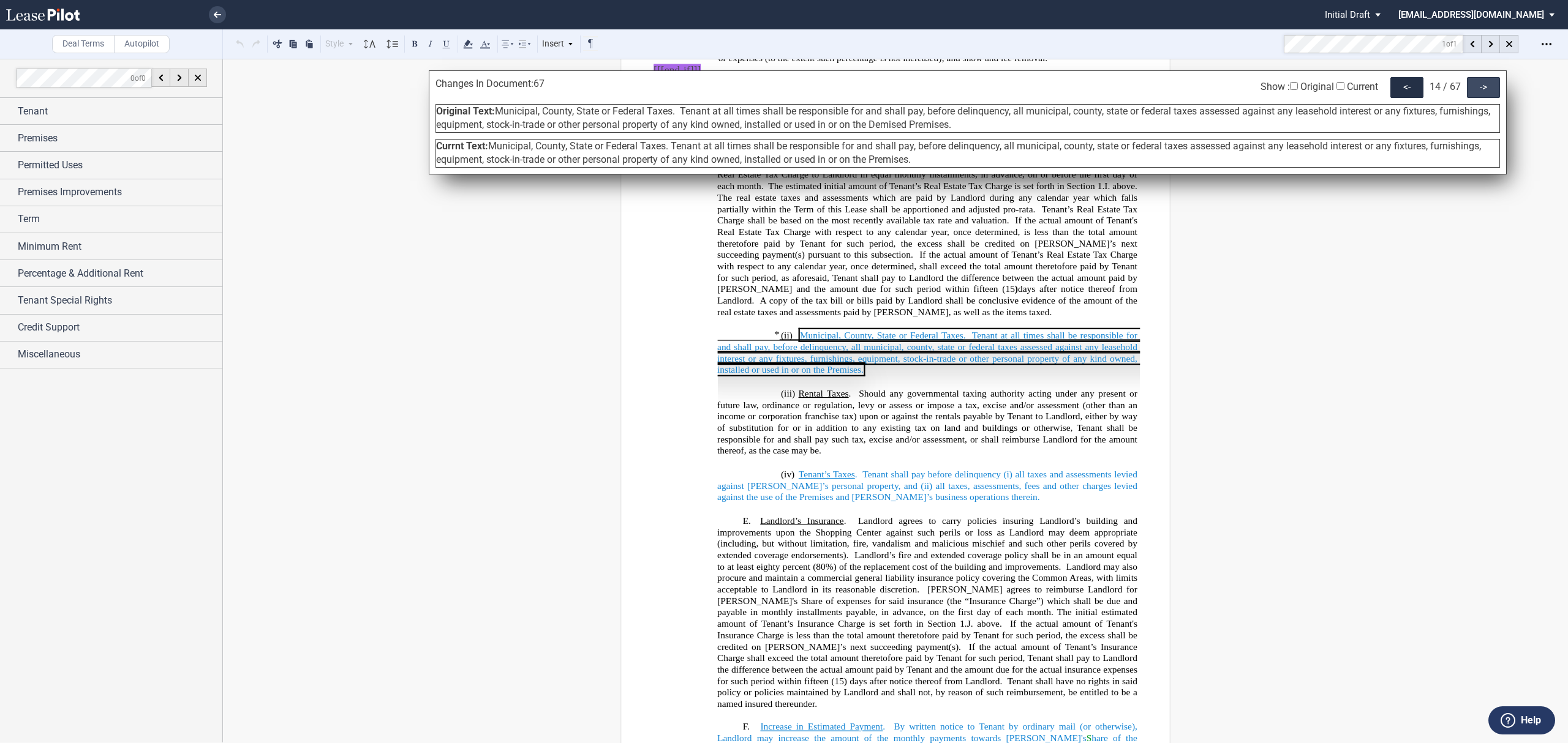
click at [1485, 91] on div "->" at bounding box center [1483, 87] width 33 height 21
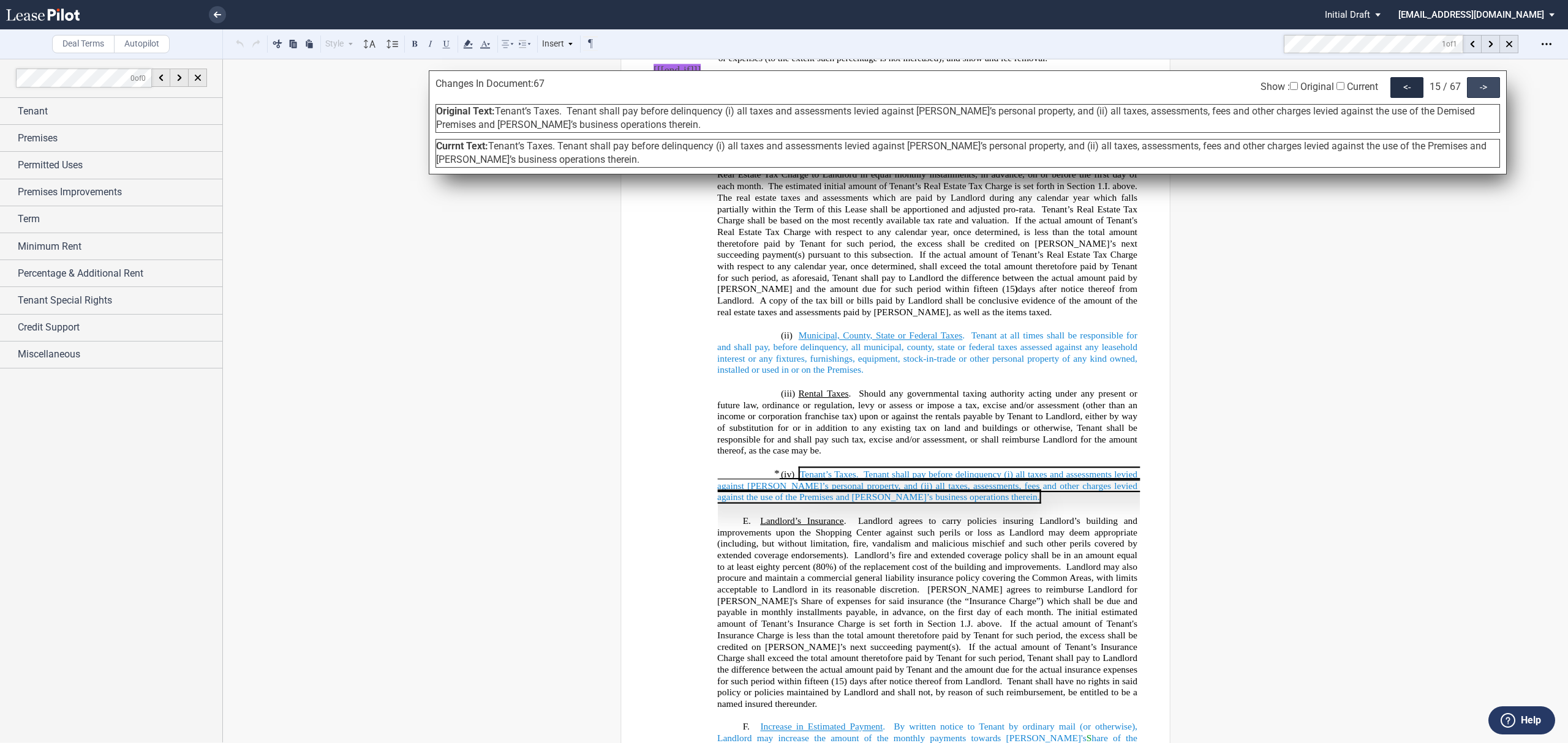
click at [1485, 91] on div "->" at bounding box center [1483, 87] width 33 height 21
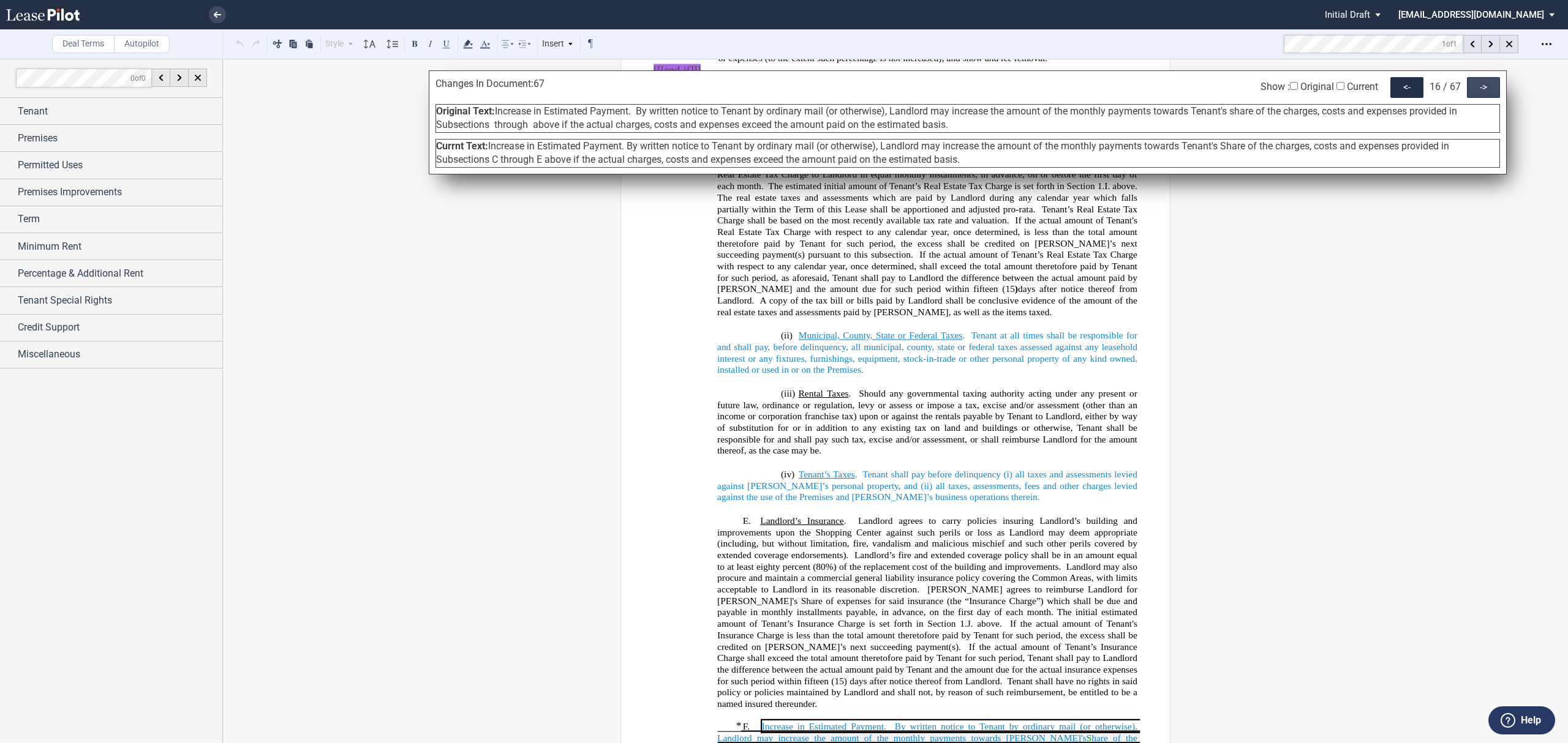
scroll to position [4282, 0]
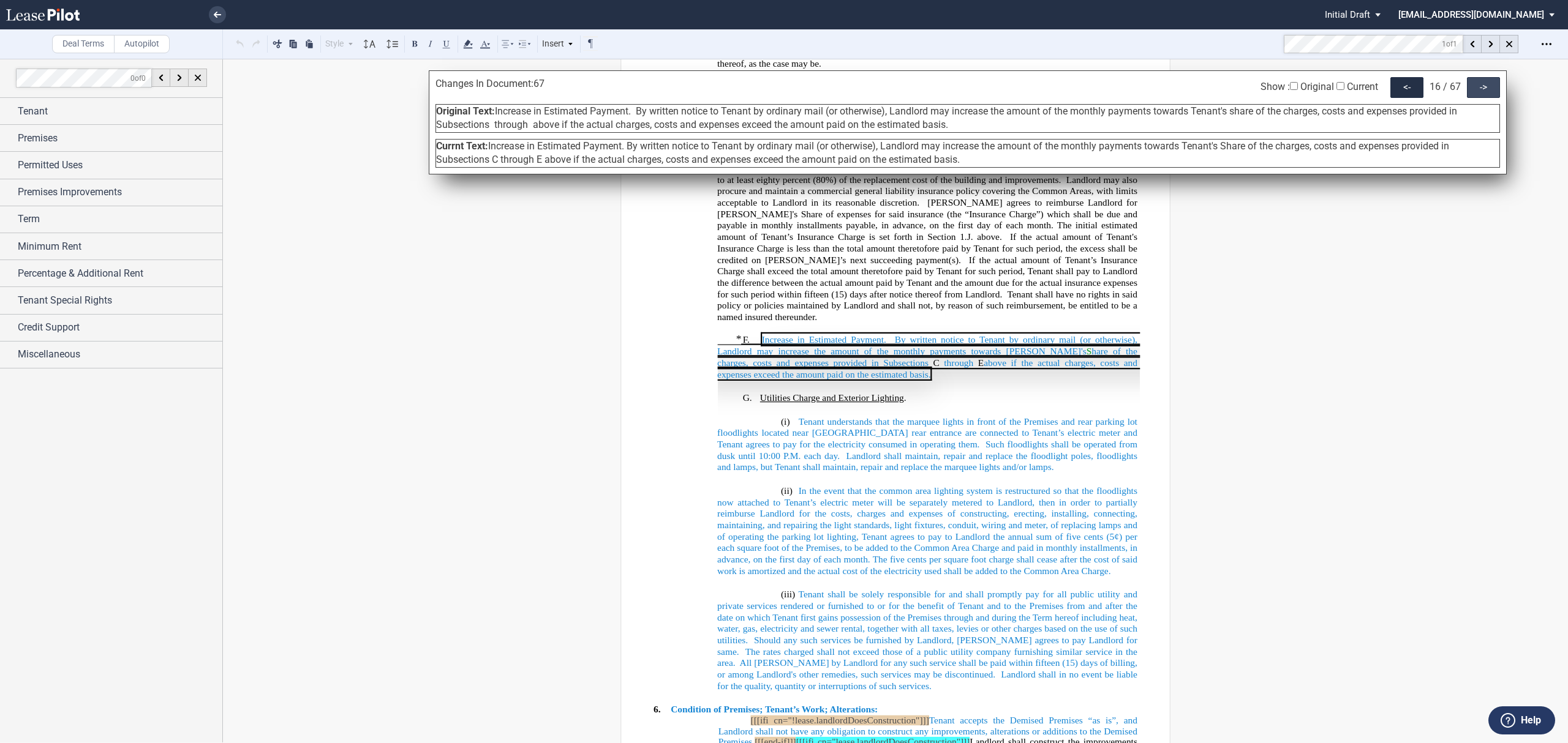
click at [1485, 91] on div "->" at bounding box center [1483, 87] width 33 height 21
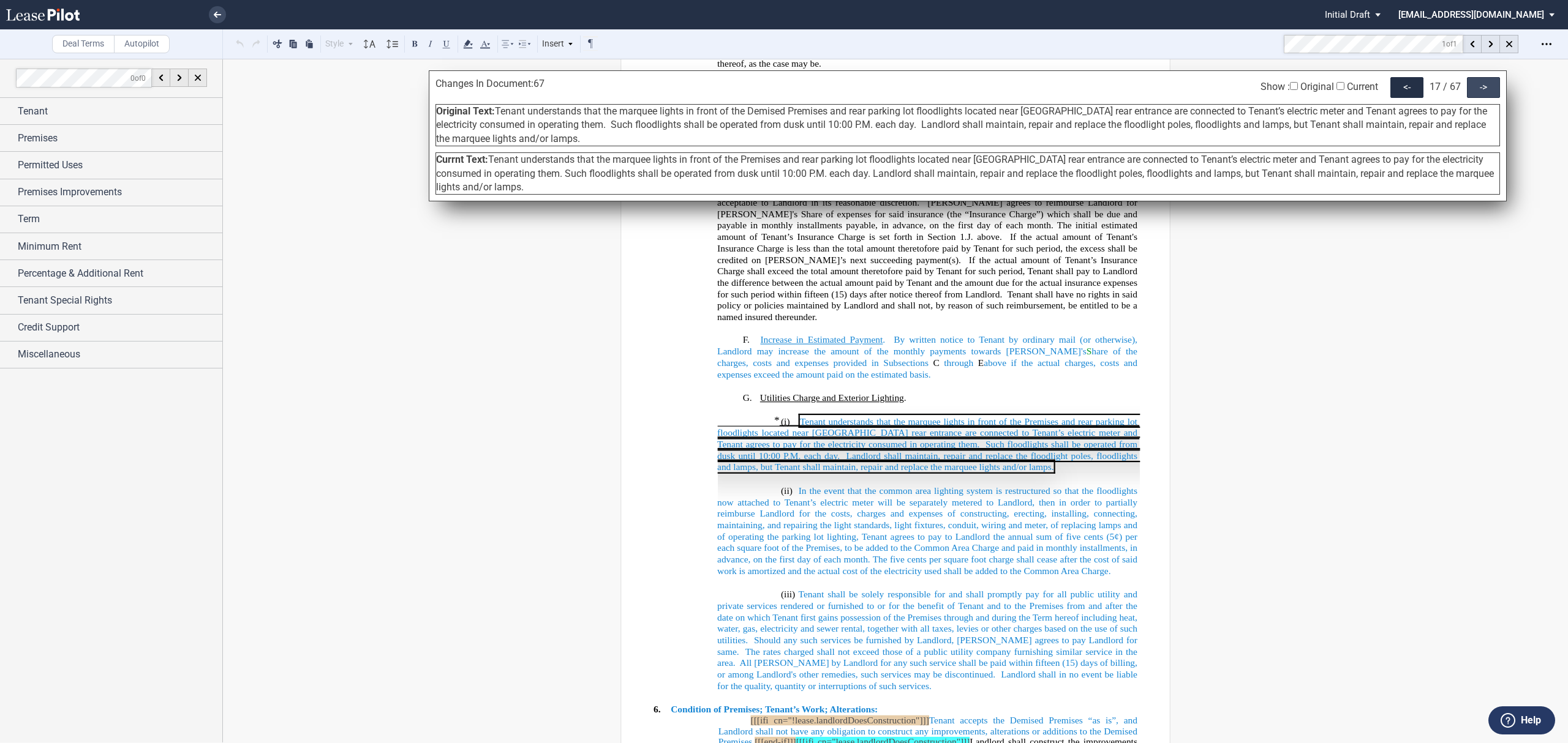
click at [1485, 91] on div "->" at bounding box center [1483, 87] width 33 height 21
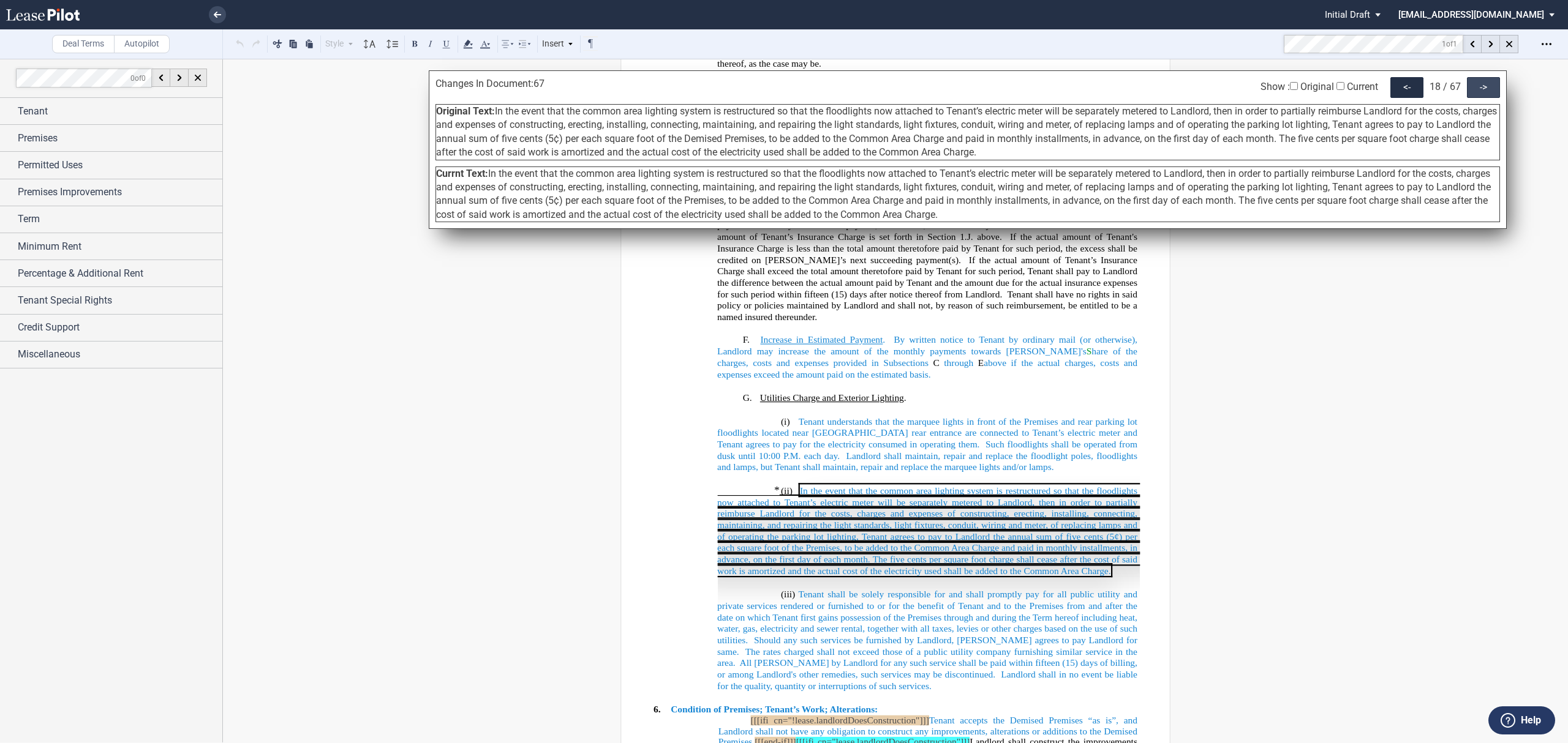
click at [1485, 91] on div "->" at bounding box center [1483, 87] width 33 height 21
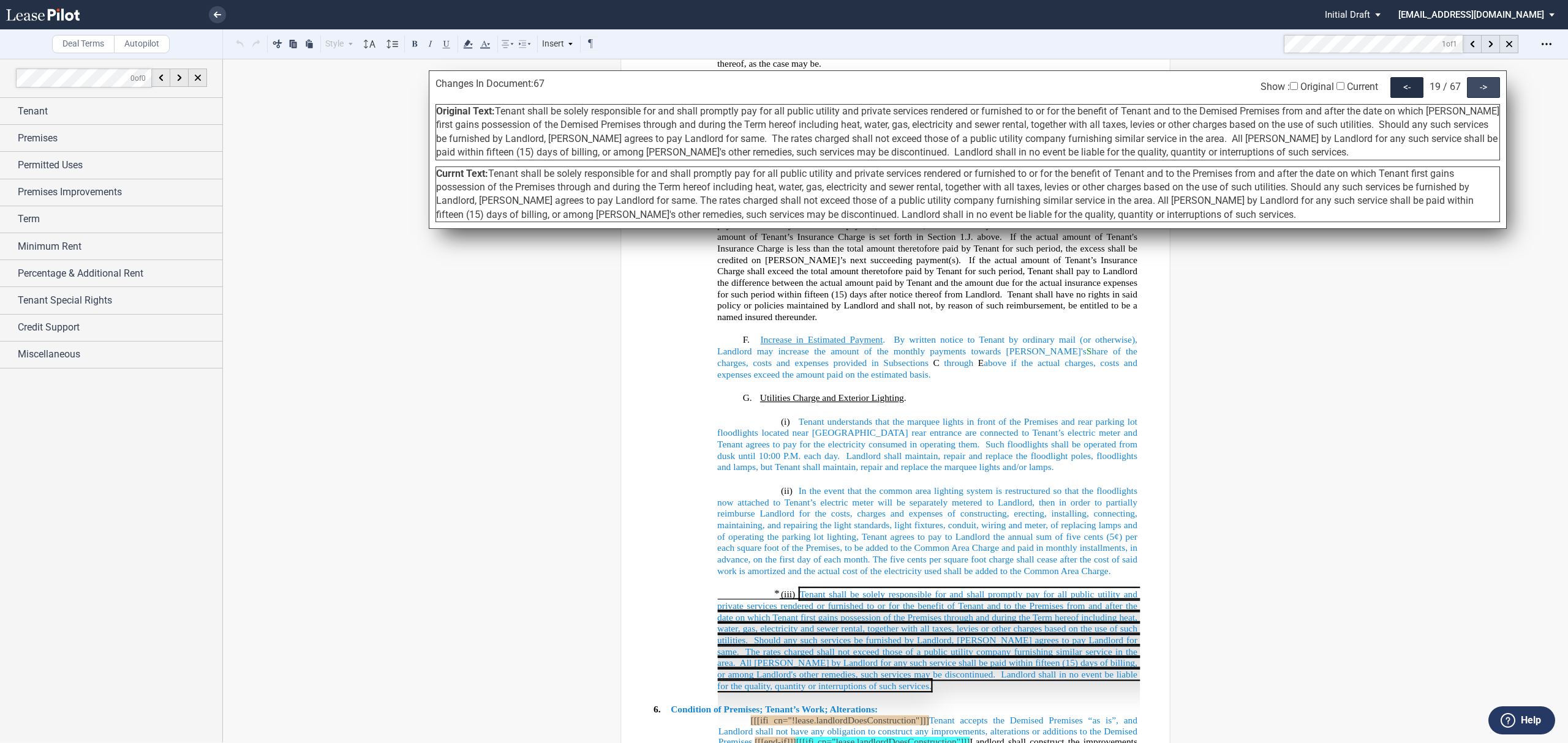
click at [1485, 91] on div "->" at bounding box center [1483, 87] width 33 height 21
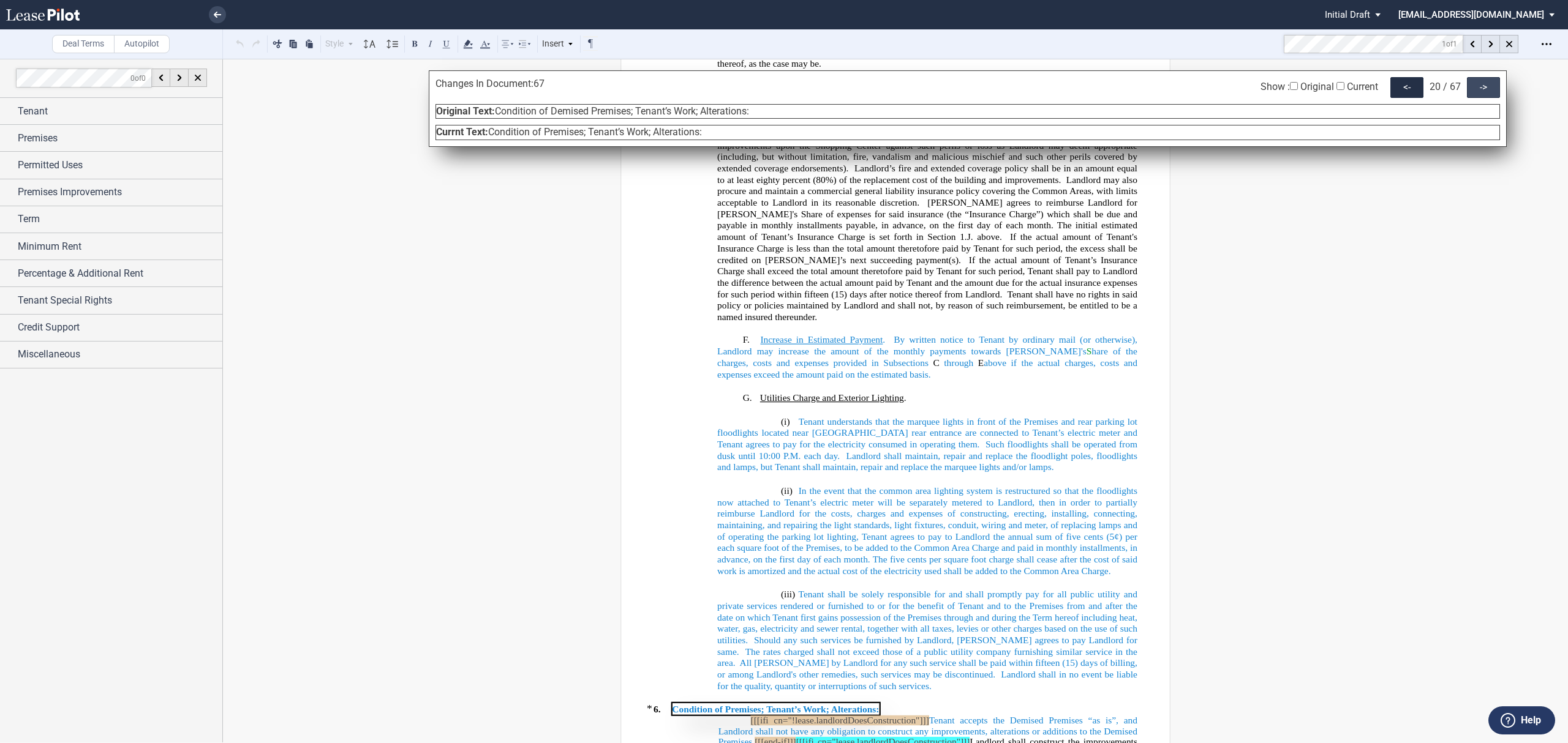
scroll to position [4642, 0]
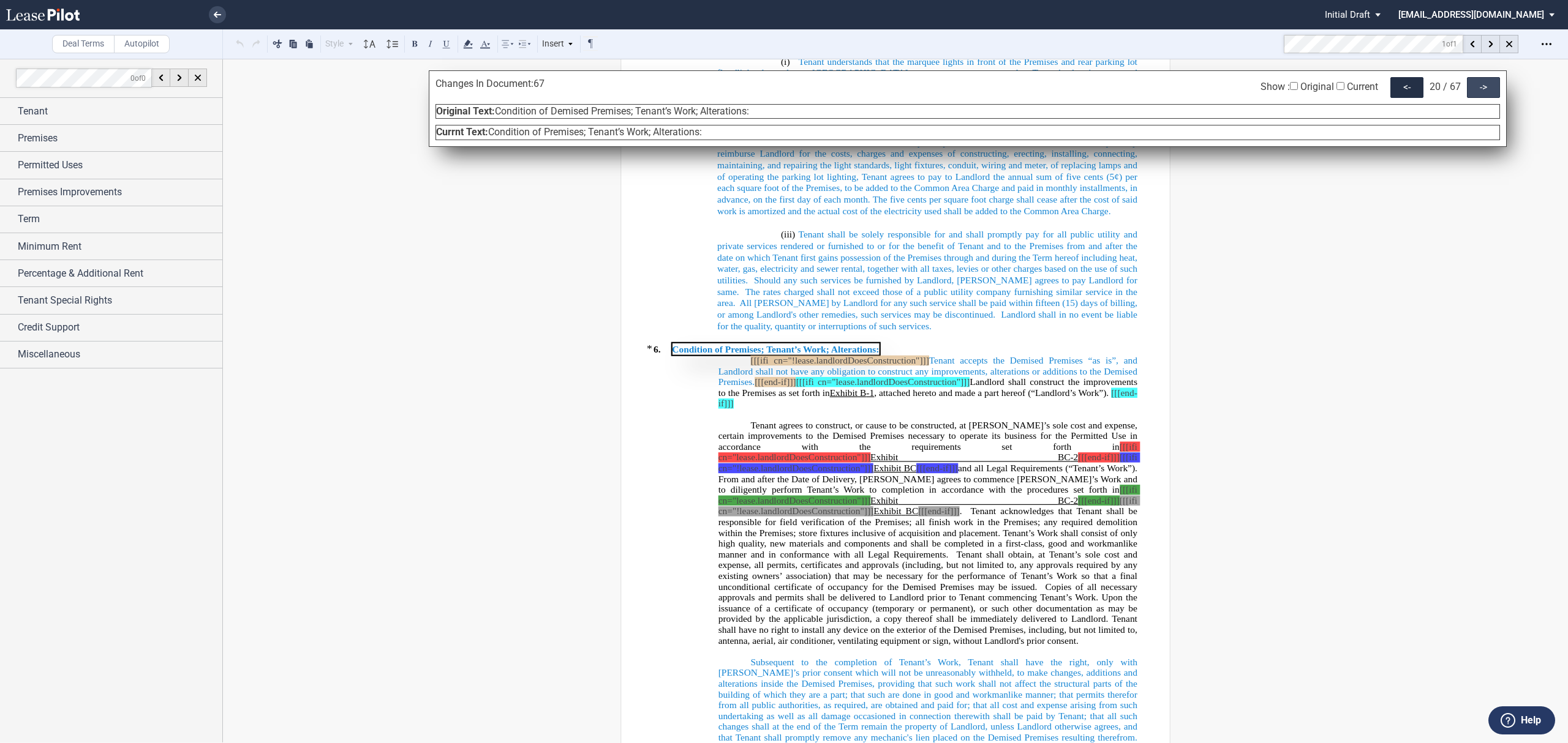
click at [1485, 91] on div "->" at bounding box center [1483, 87] width 33 height 21
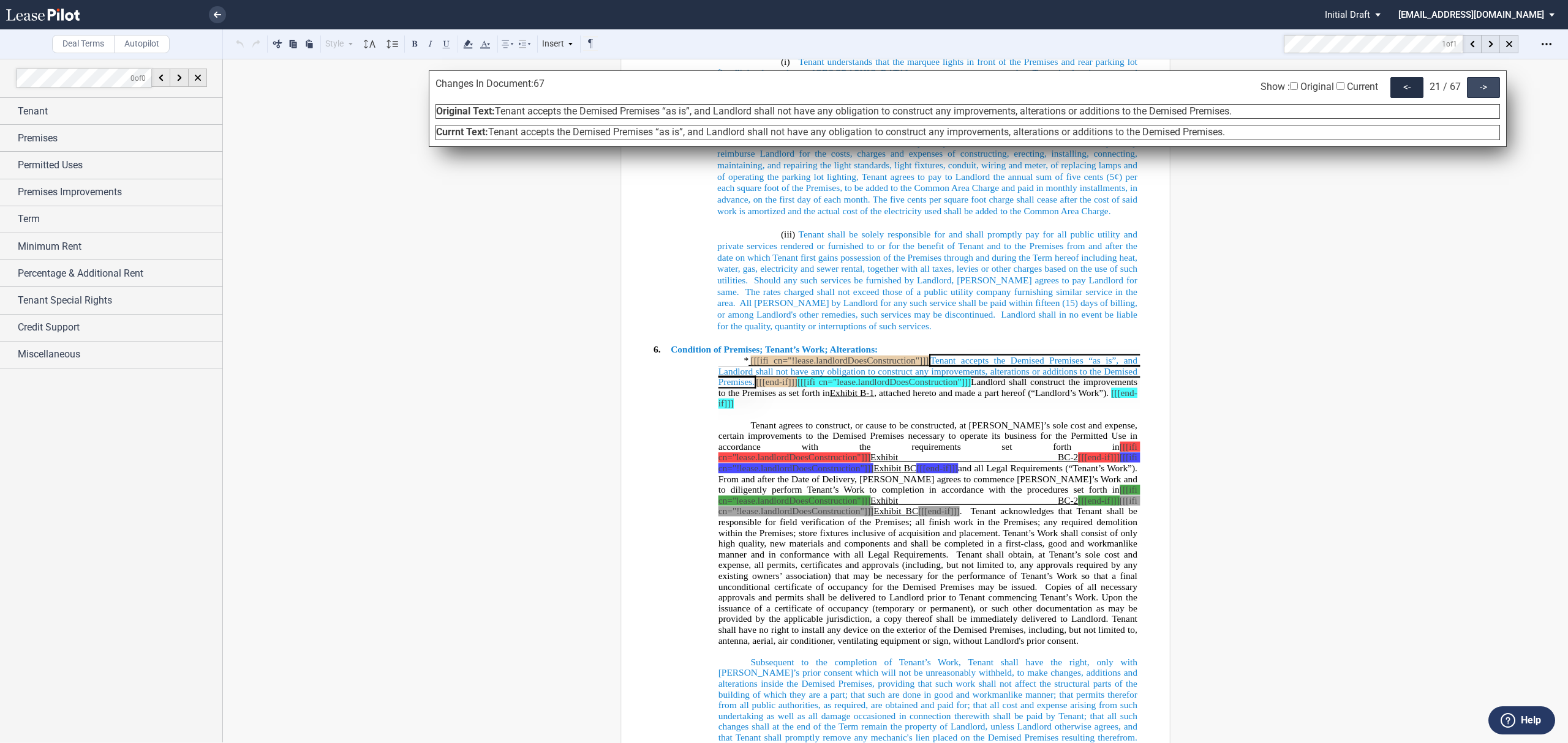
click at [1485, 91] on div "->" at bounding box center [1483, 87] width 33 height 21
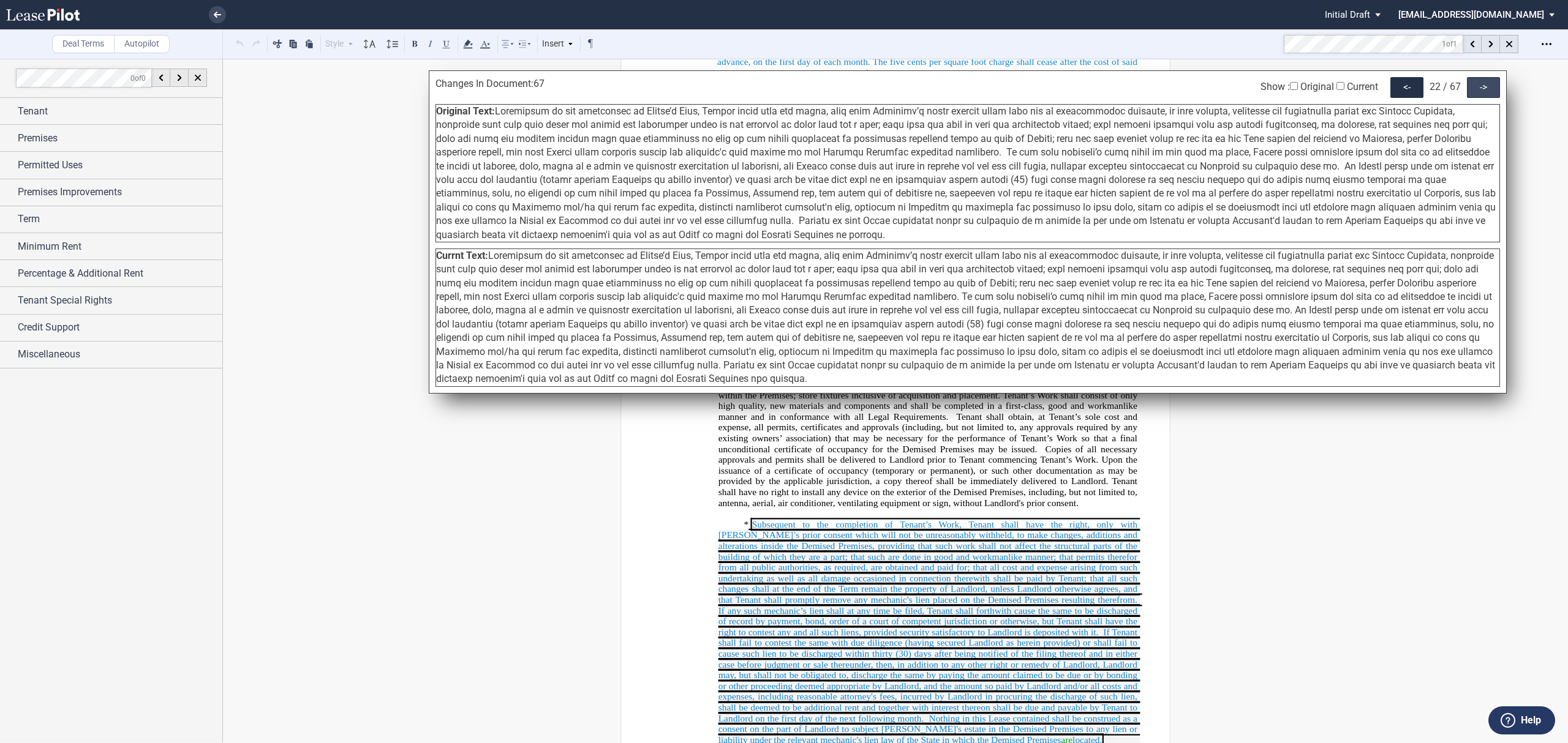
click at [1485, 91] on div "->" at bounding box center [1483, 87] width 33 height 21
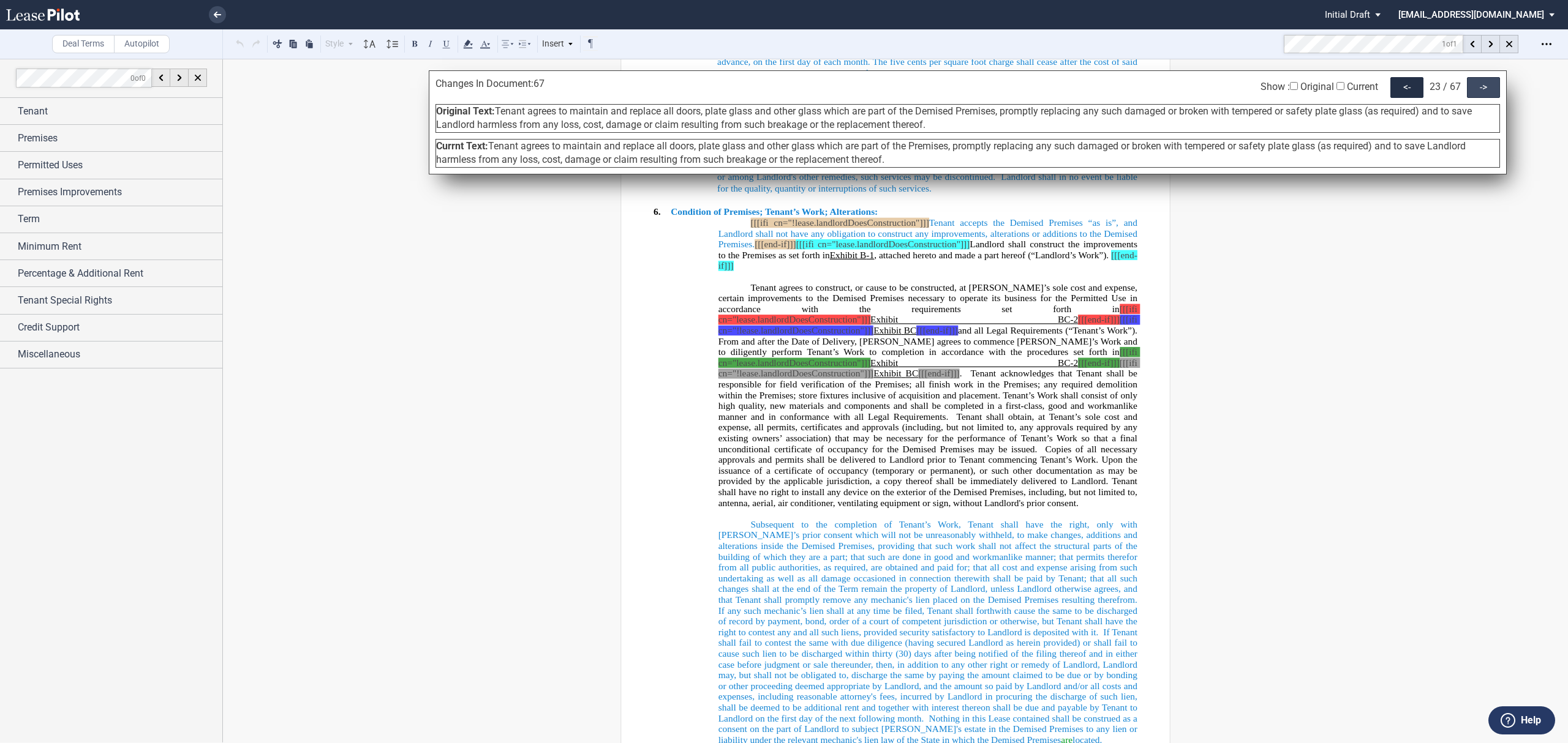
scroll to position [5194, 0]
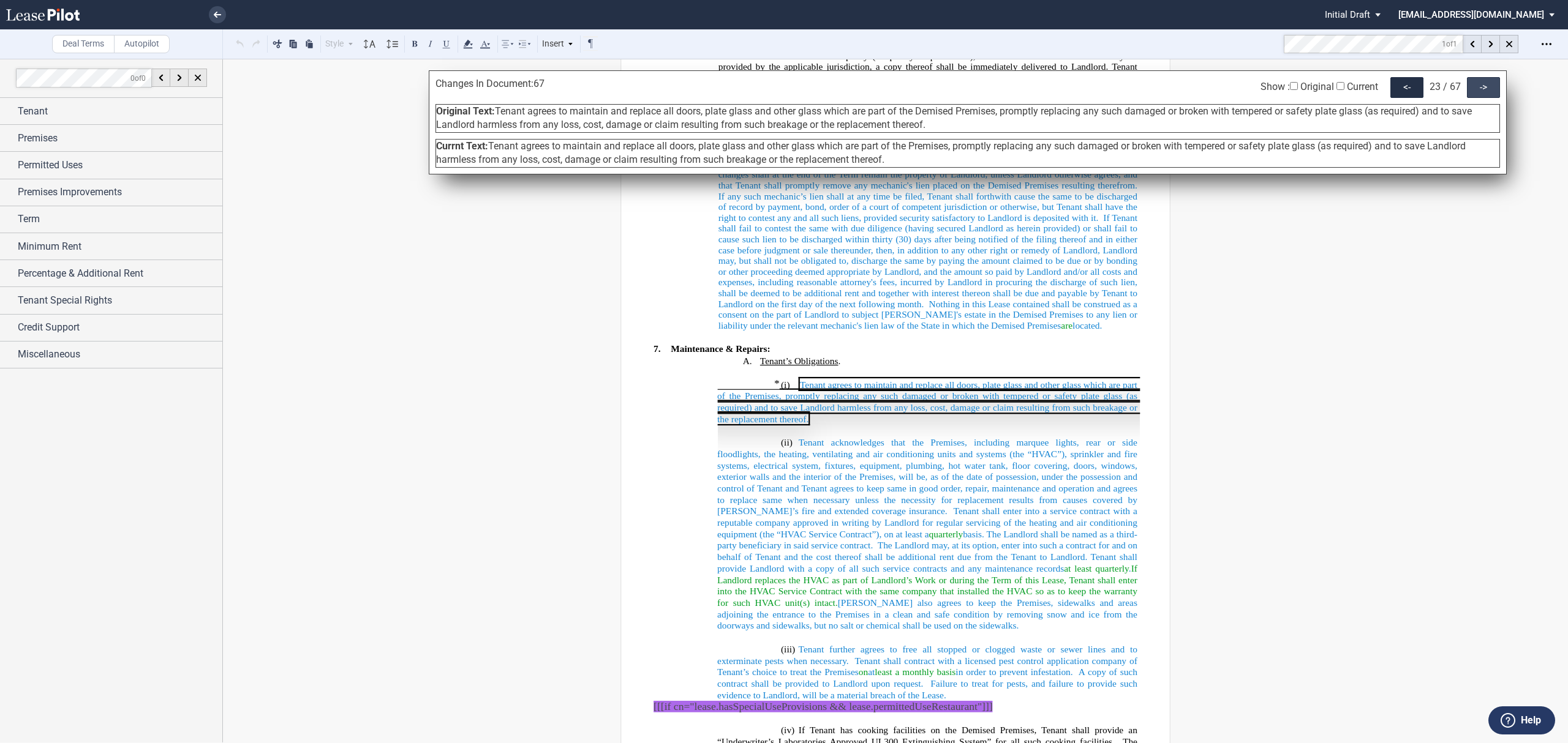
click at [1485, 91] on div "->" at bounding box center [1483, 87] width 33 height 21
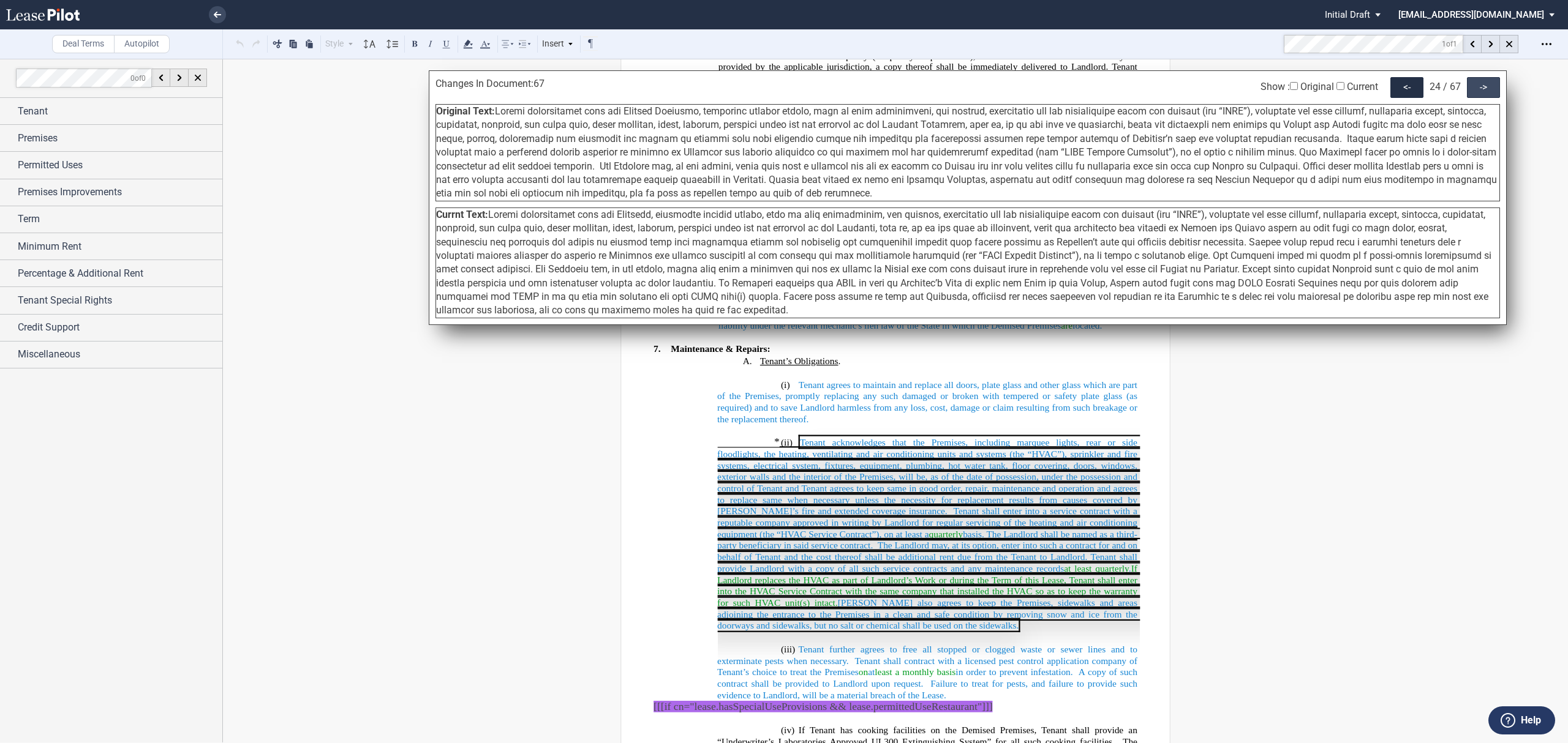
click at [1485, 91] on div "->" at bounding box center [1483, 87] width 33 height 21
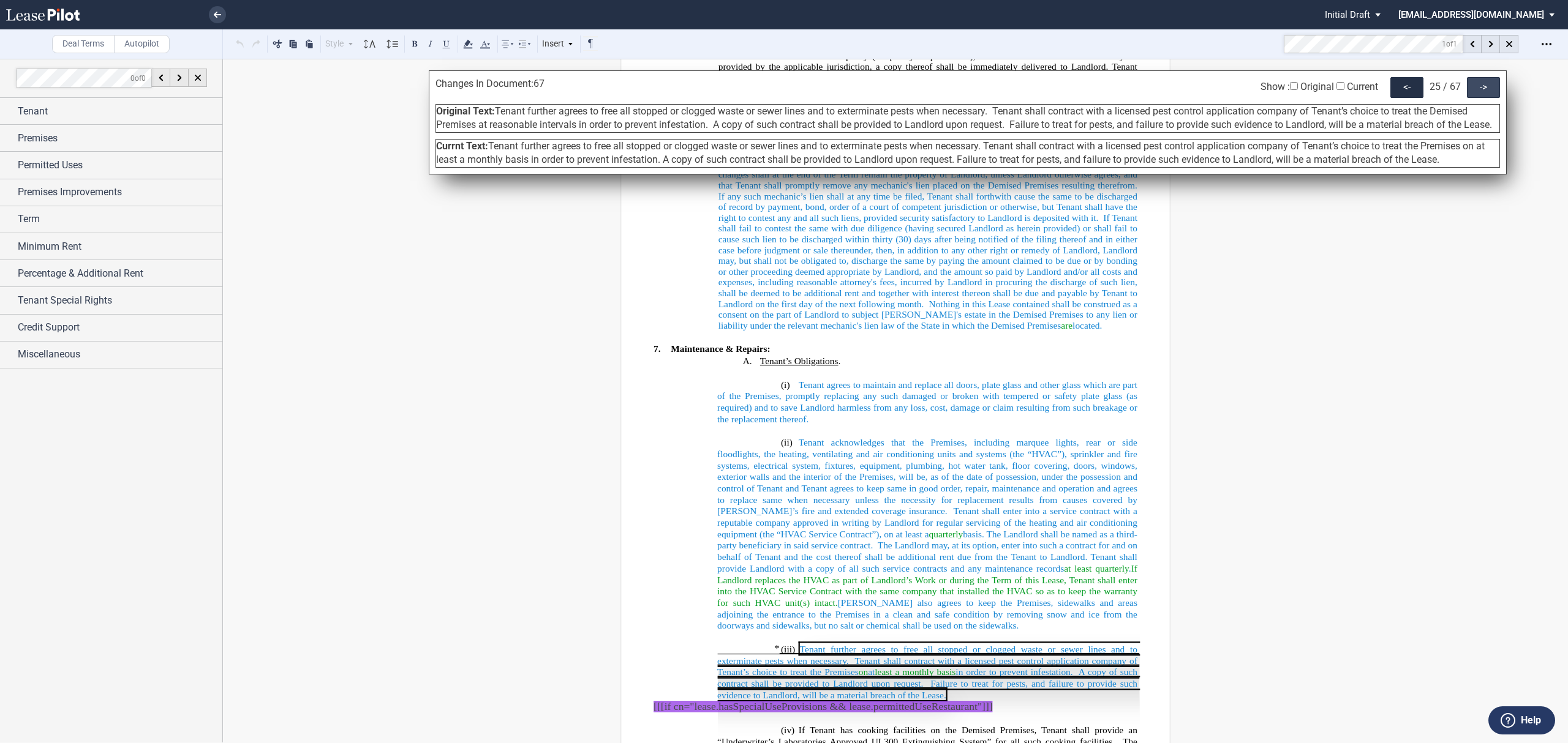
click at [1485, 91] on div "->" at bounding box center [1483, 87] width 33 height 21
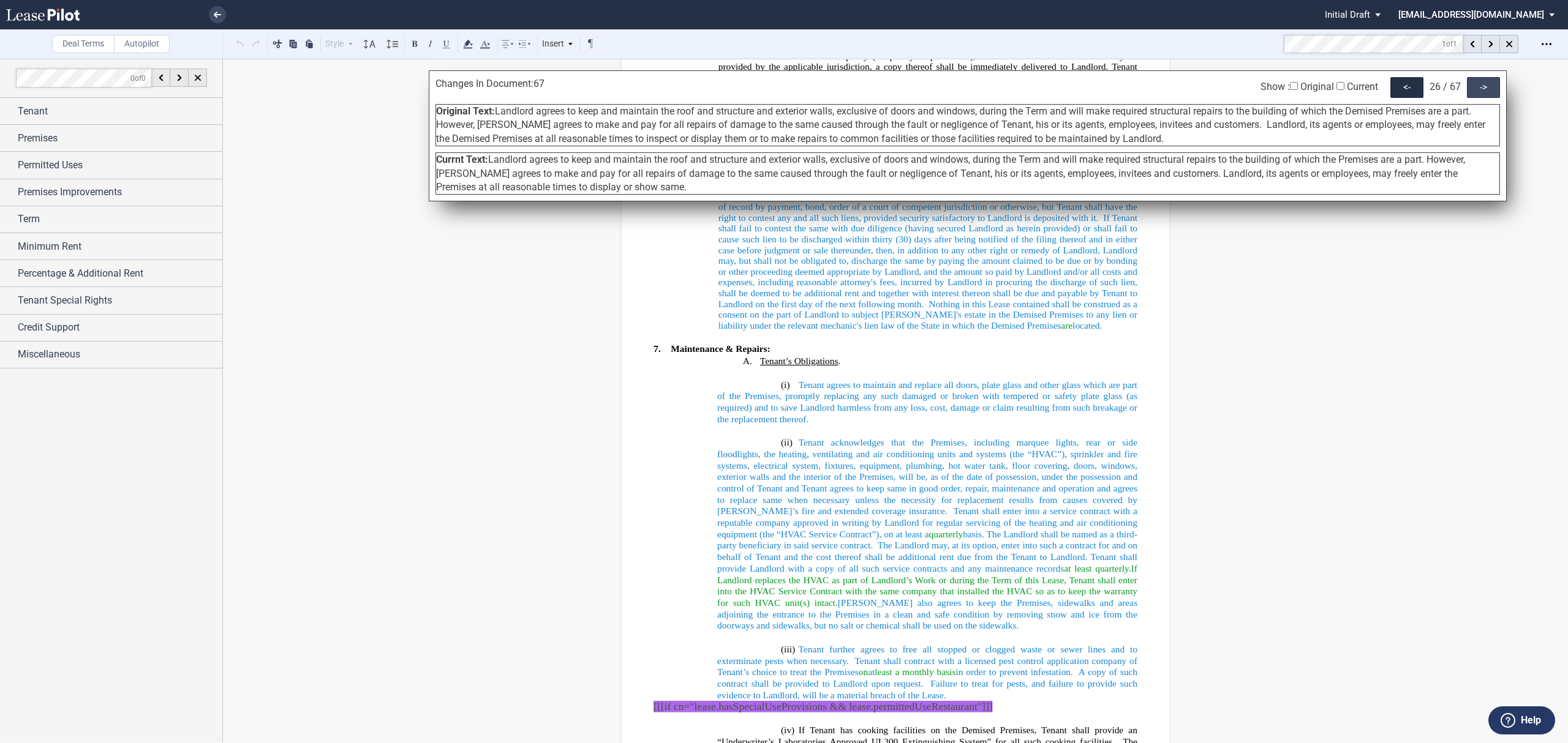
scroll to position [6146, 0]
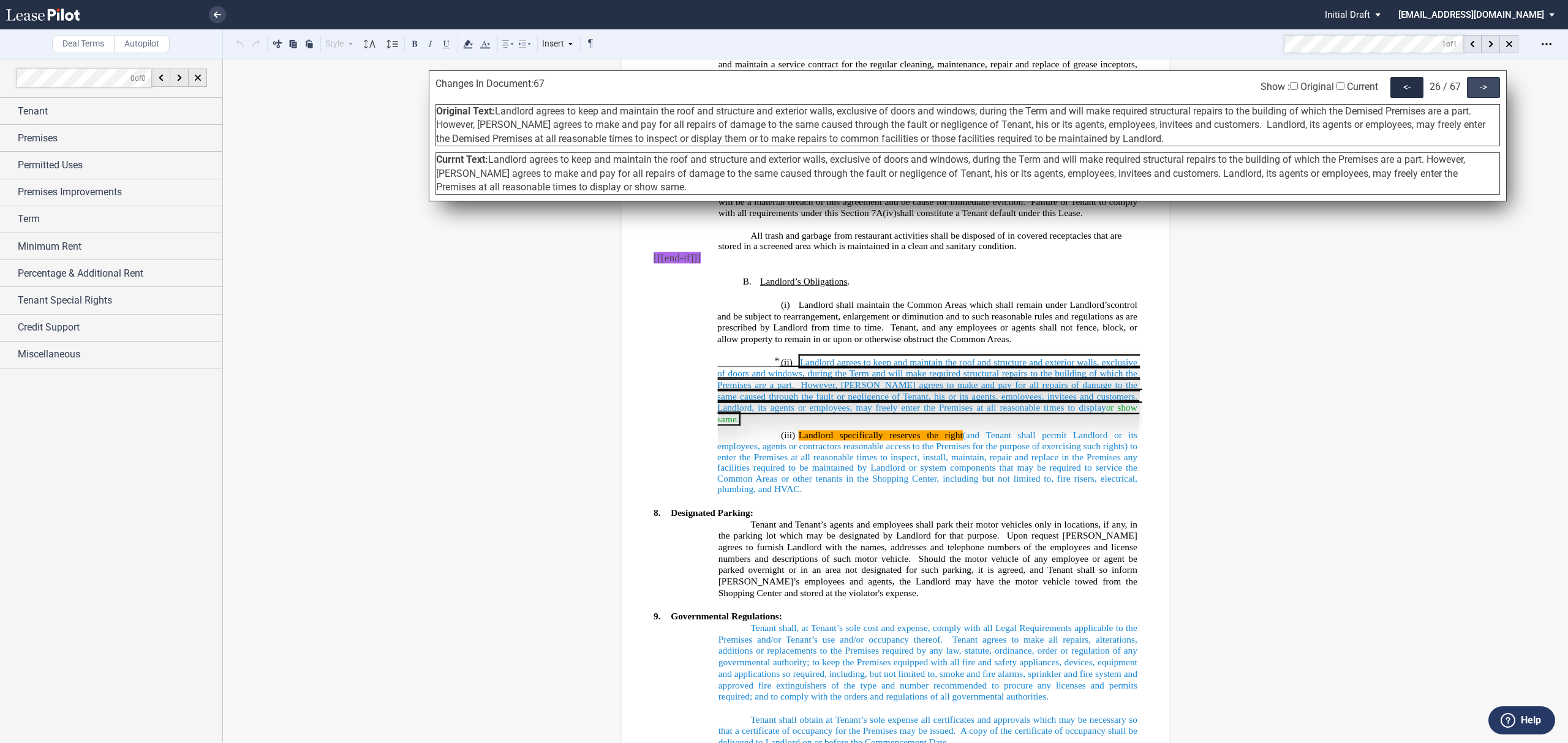
click at [1485, 91] on div "->" at bounding box center [1483, 87] width 33 height 21
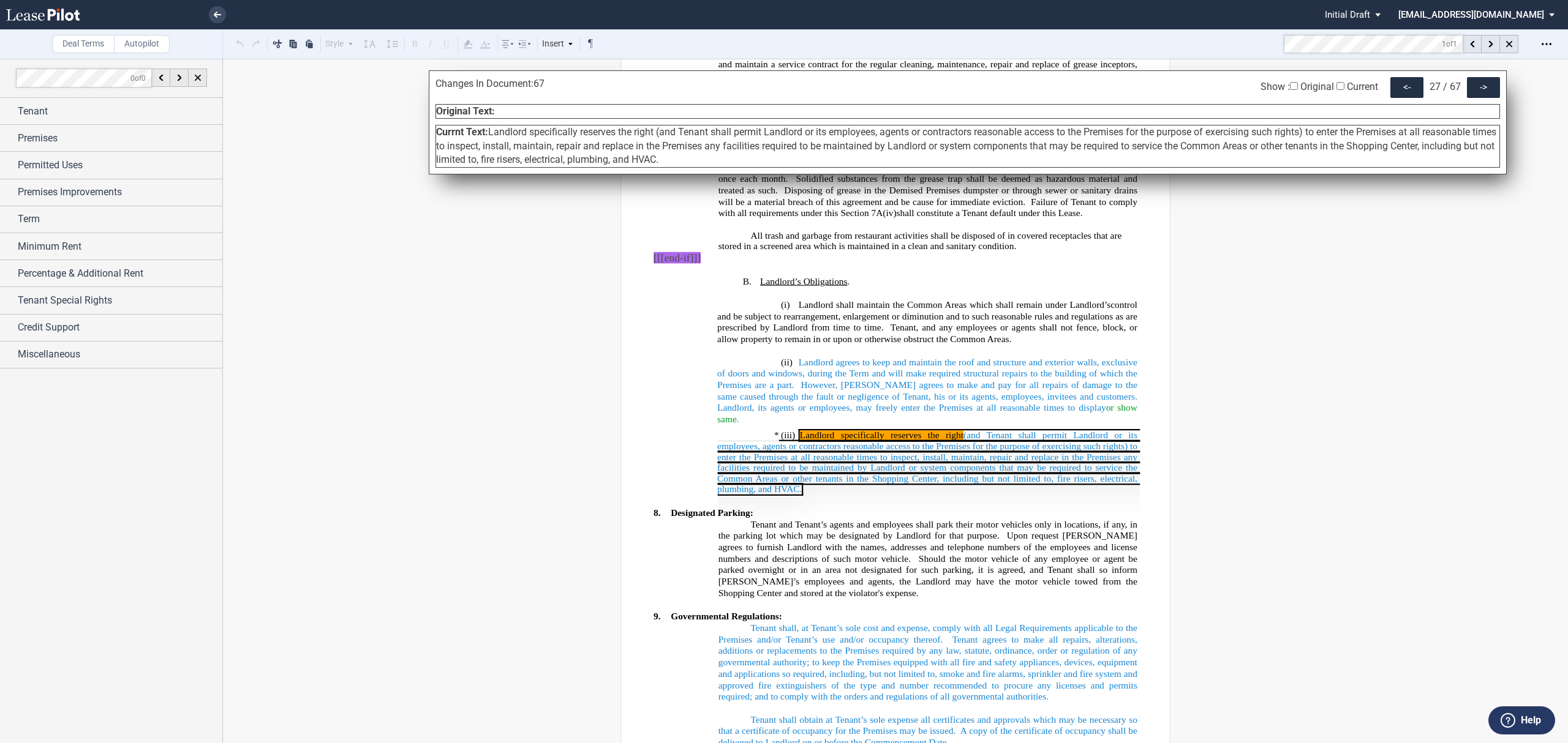
drag, startPoint x: 710, startPoint y: 162, endPoint x: 490, endPoint y: 140, distance: 221.1
click at [490, 140] on div "Currnt Text: ​Landlord specifically reserves the right (and Tenant shall permit…" at bounding box center [968, 146] width 1064 height 42
copy span "​Landlord specifically reserves the right (and Tenant shall permit Landlord or …"
drag, startPoint x: 1547, startPoint y: 35, endPoint x: 1536, endPoint y: 54, distance: 22.0
click at [1546, 35] on div "Open Lease options menu" at bounding box center [1546, 44] width 19 height 19
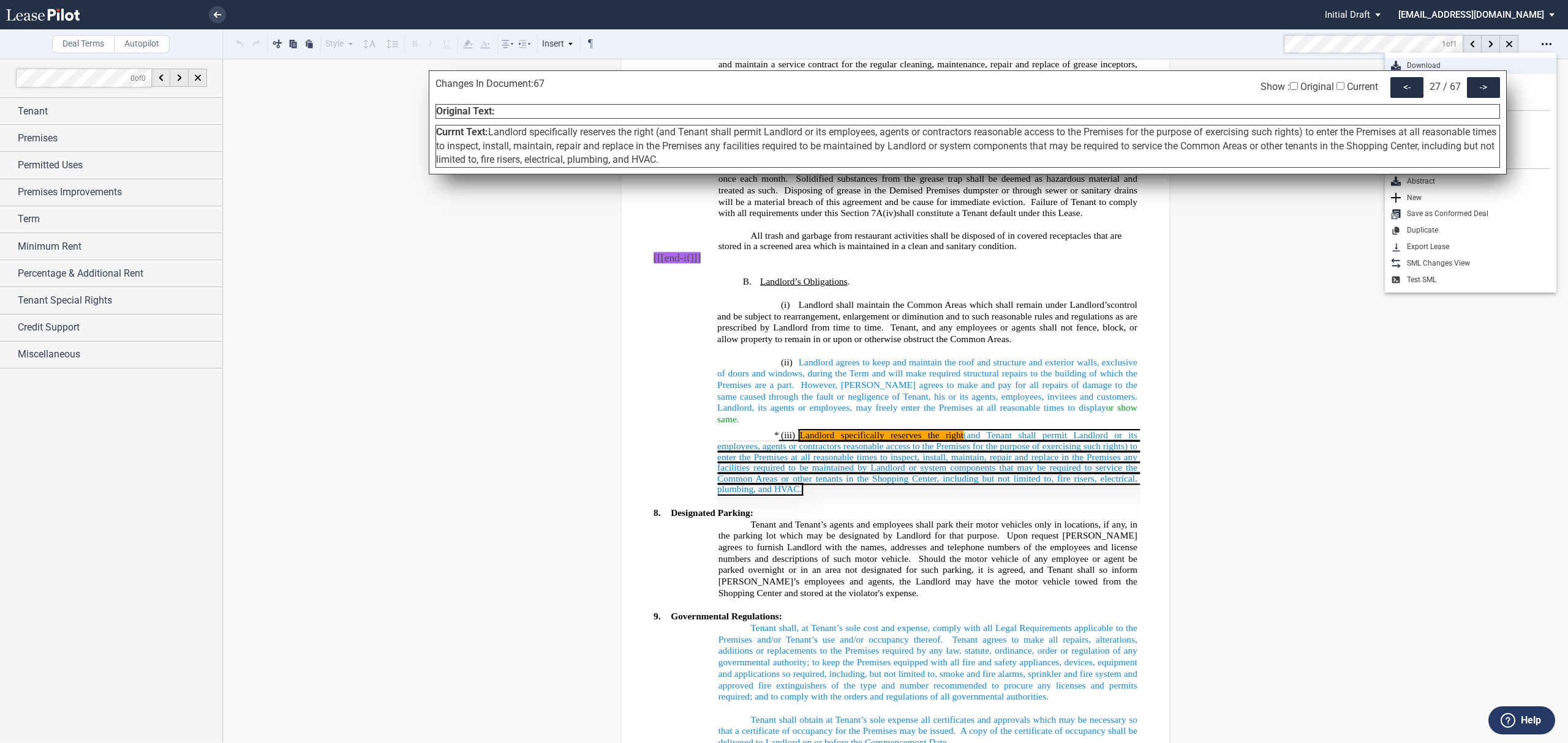
click at [1433, 64] on div "Download" at bounding box center [1476, 66] width 149 height 11
click at [223, 18] on link at bounding box center [217, 14] width 17 height 17
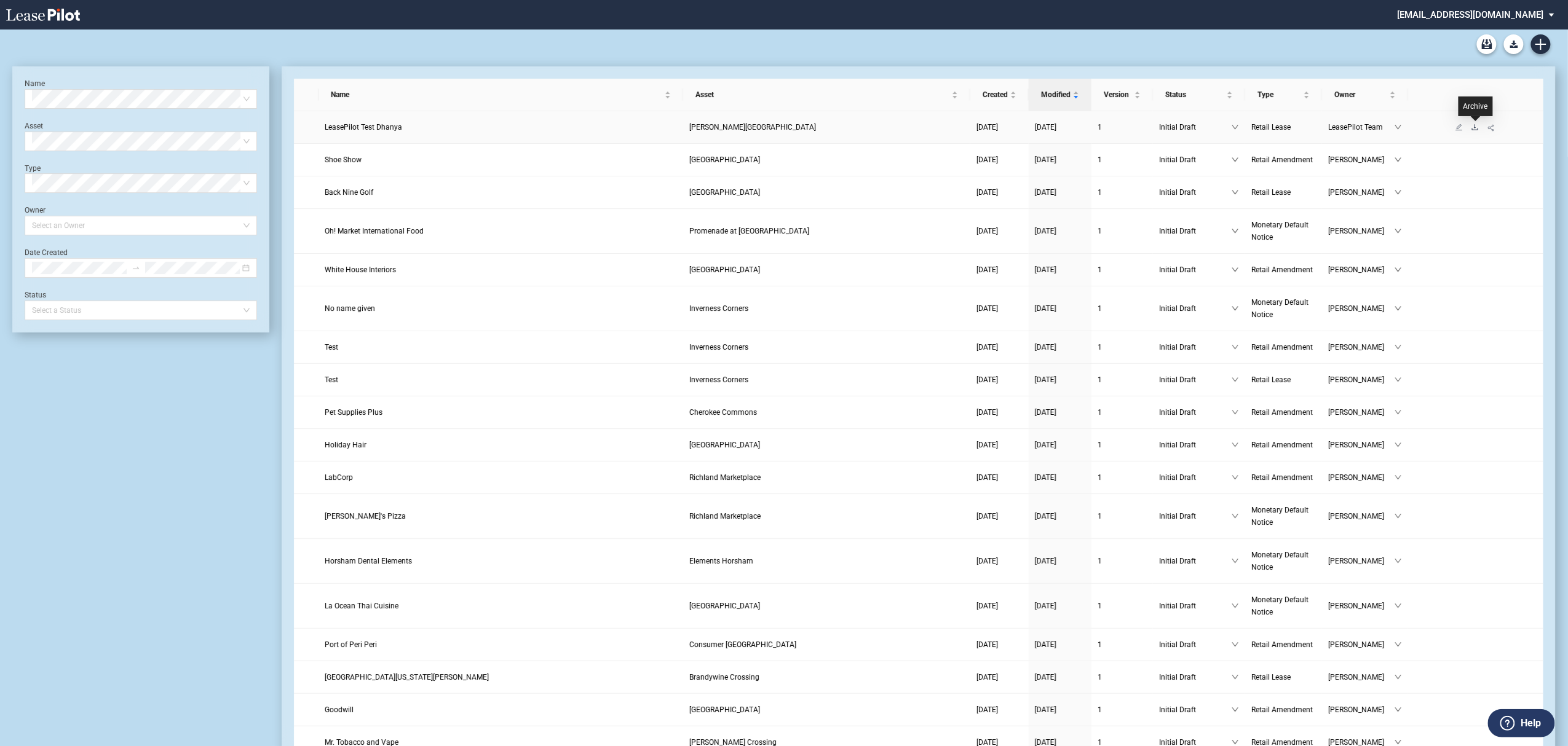
click at [1472, 123] on icon "download" at bounding box center [1475, 127] width 8 height 8
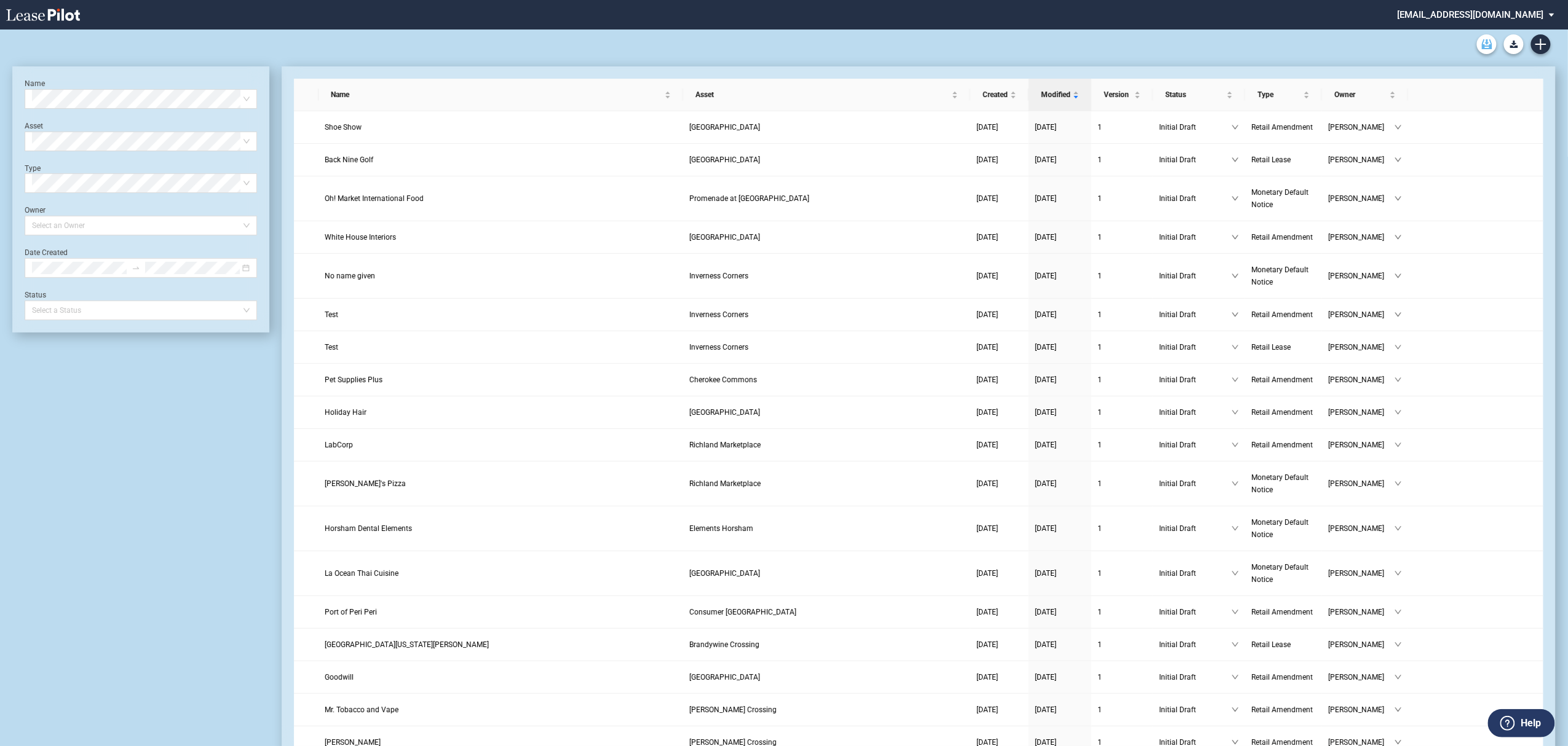
click at [1487, 42] on use "Archive" at bounding box center [1487, 44] width 11 height 10
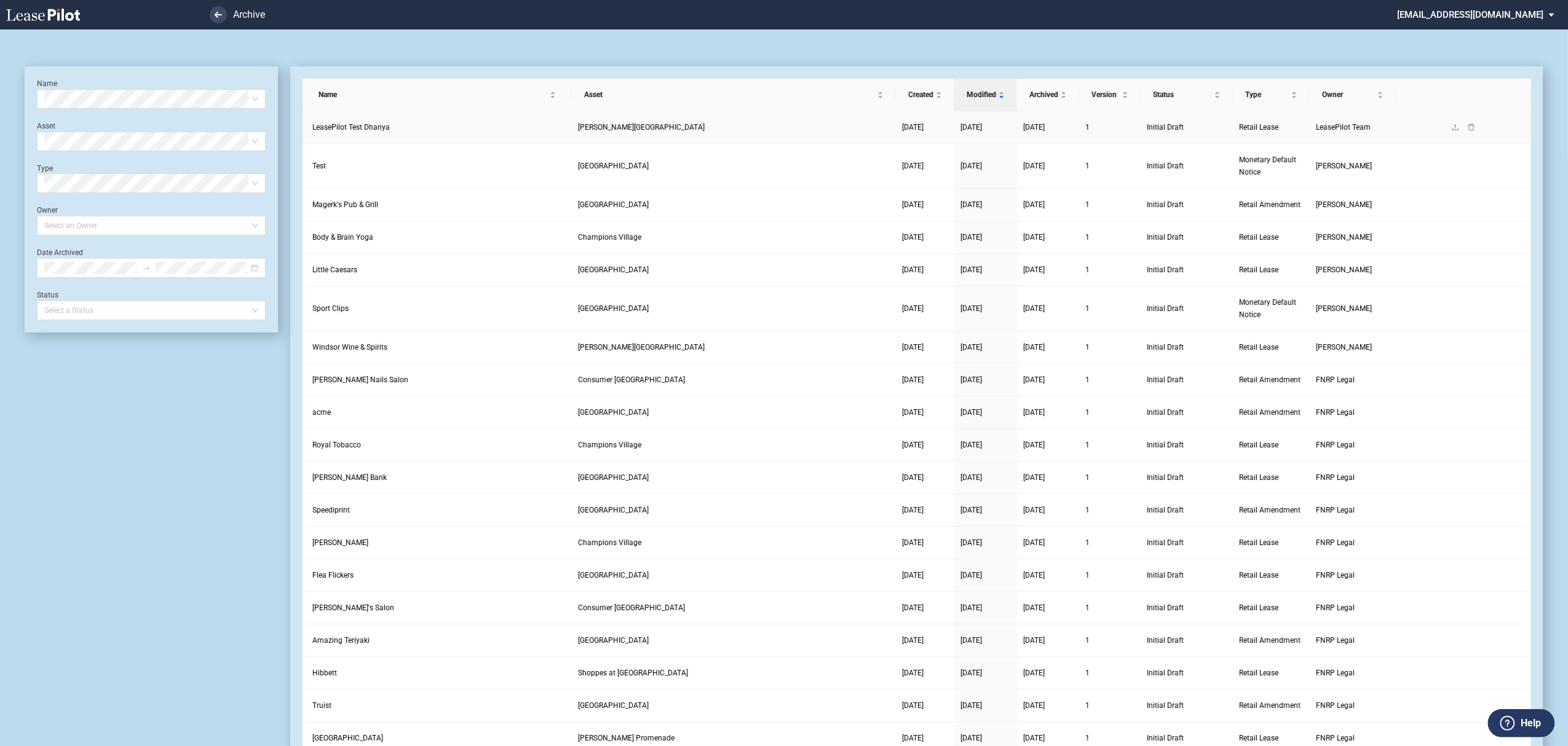
click at [1476, 125] on link at bounding box center [1472, 127] width 16 height 9
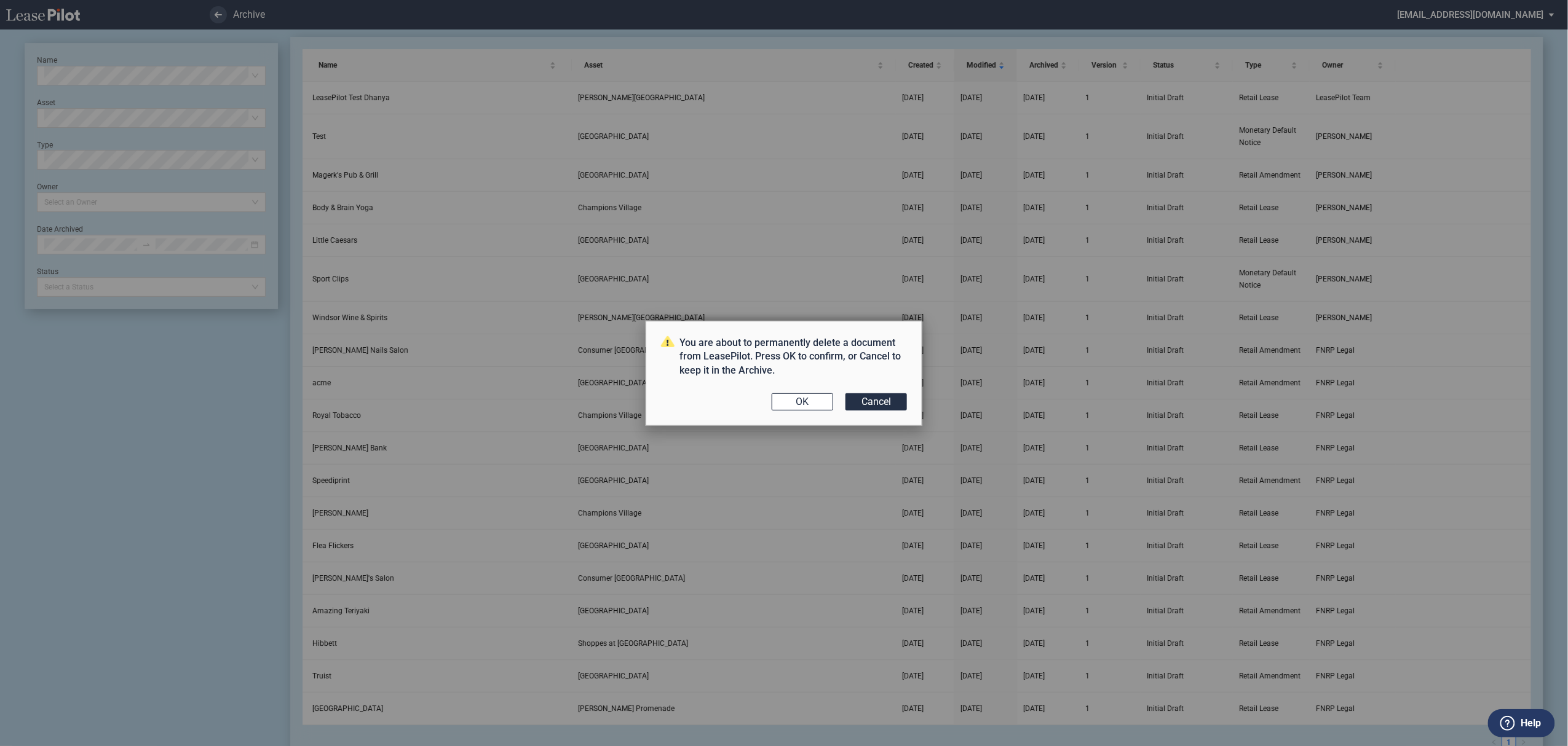
click at [832, 392] on div "You are about to permanently delete a document from LeasePilot. Press OK to con…" at bounding box center [784, 373] width 277 height 105
click at [825, 396] on button "OK" at bounding box center [803, 401] width 62 height 17
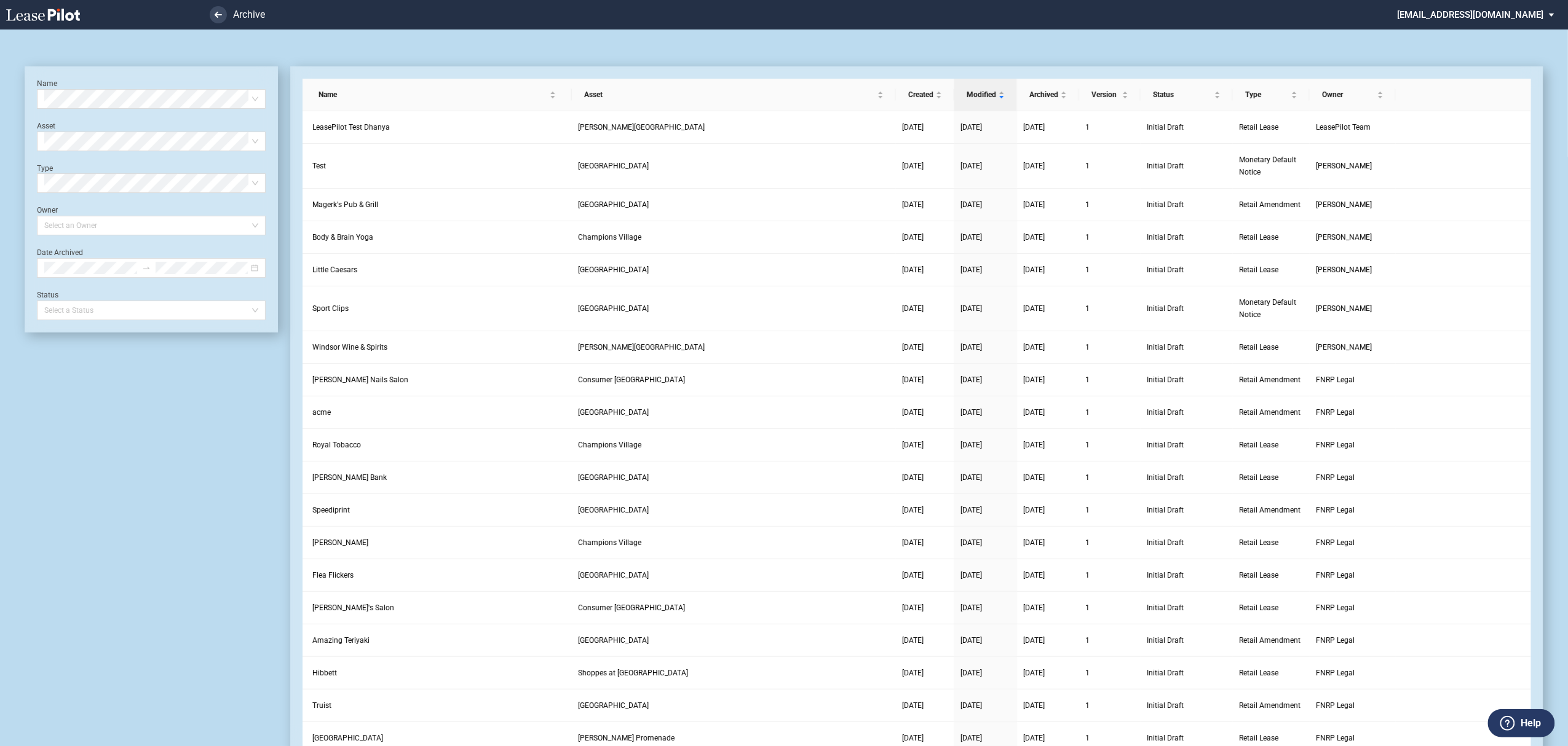
scroll to position [30, 0]
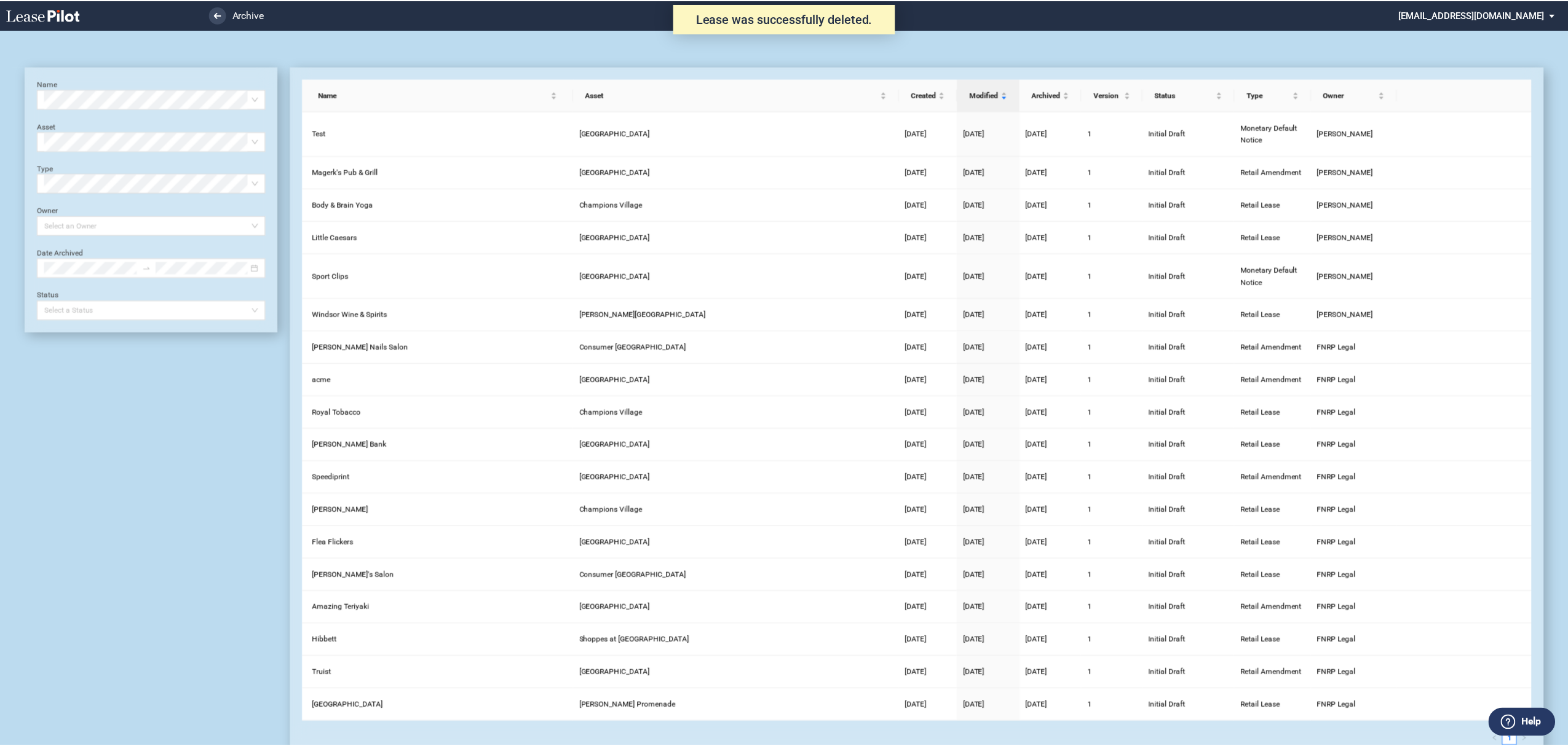
scroll to position [30, 0]
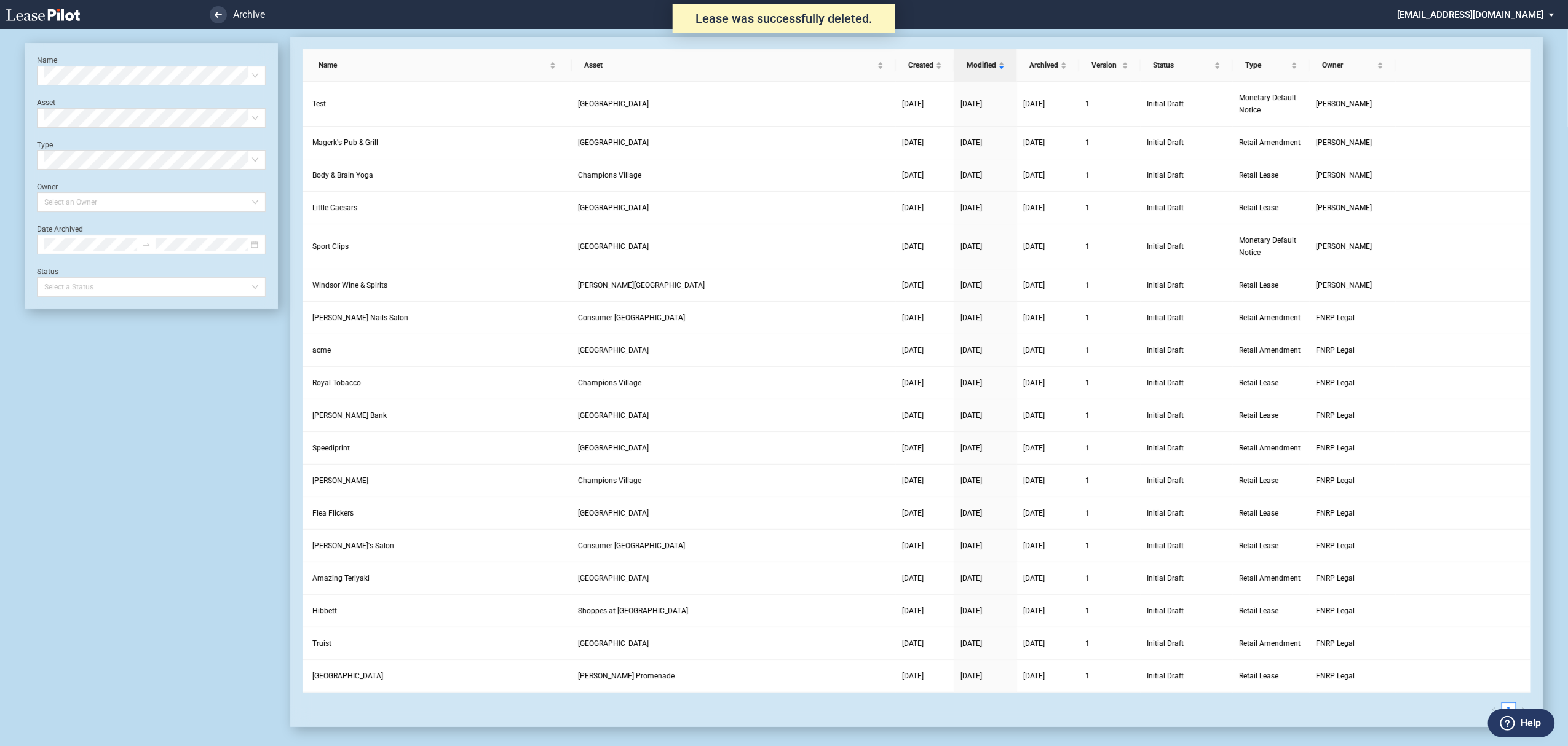
click at [96, 89] on div "Name Select name Asset Select Asset Type Select Type Owner Select an Owner Date…" at bounding box center [151, 176] width 229 height 241
click at [96, 85] on div "Select name" at bounding box center [151, 75] width 229 height 20
click at [212, 8] on li at bounding box center [177, 14] width 101 height 30
click at [219, 11] on link at bounding box center [218, 14] width 17 height 17
